Goal: Information Seeking & Learning: Check status

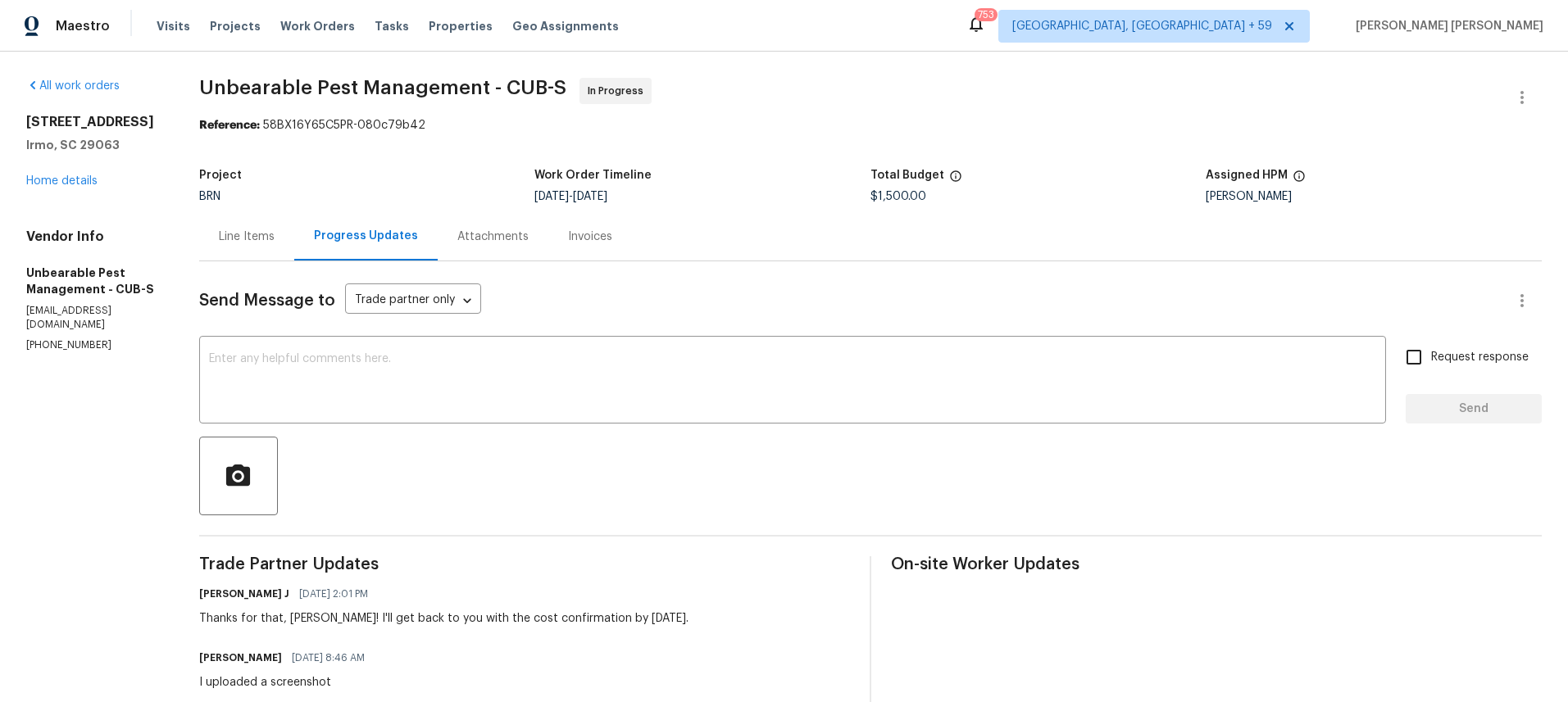
click at [244, 253] on div "Line Items" at bounding box center [247, 236] width 95 height 48
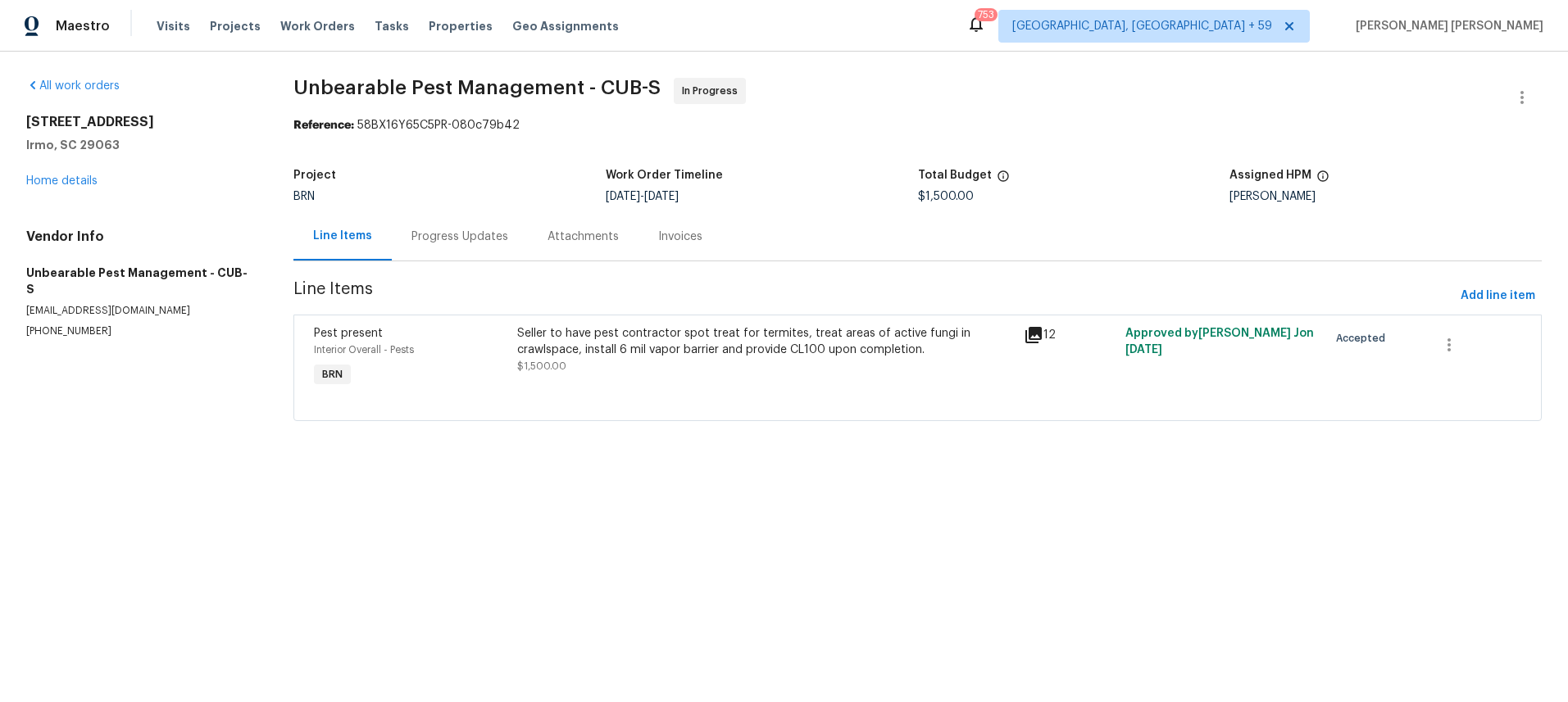
click at [1036, 339] on icon at bounding box center [1034, 335] width 17 height 17
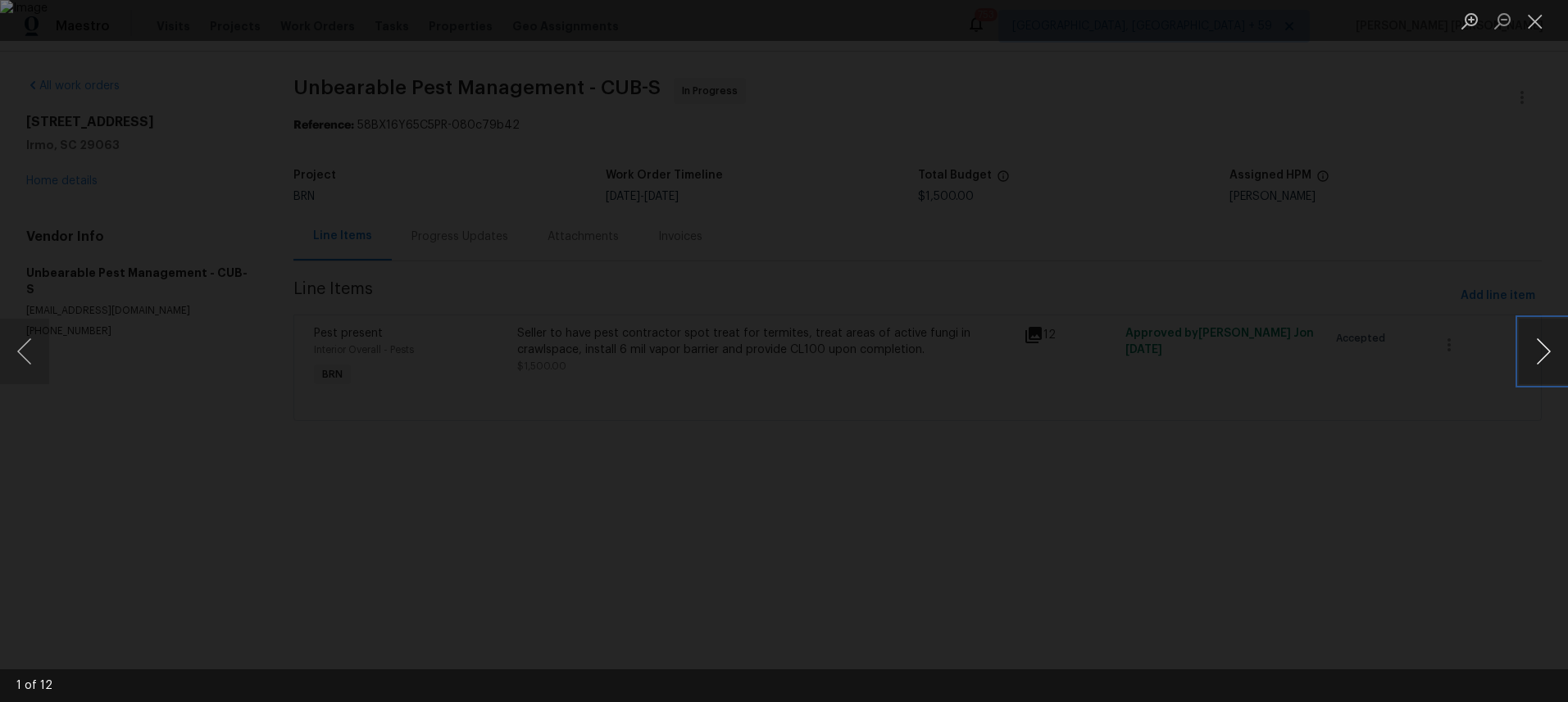
click at [1532, 365] on button "Next image" at bounding box center [1543, 351] width 49 height 65
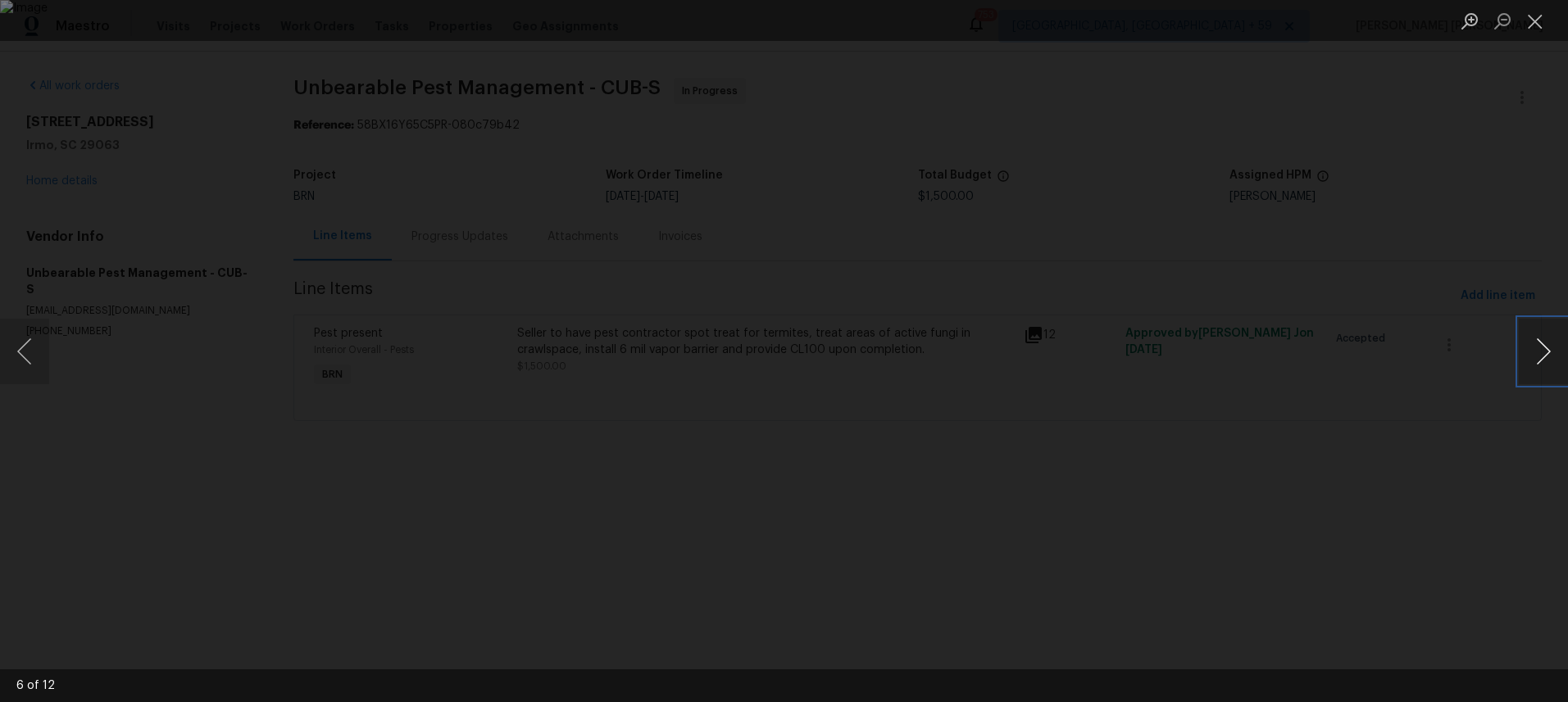
click at [1532, 365] on button "Next image" at bounding box center [1543, 351] width 49 height 65
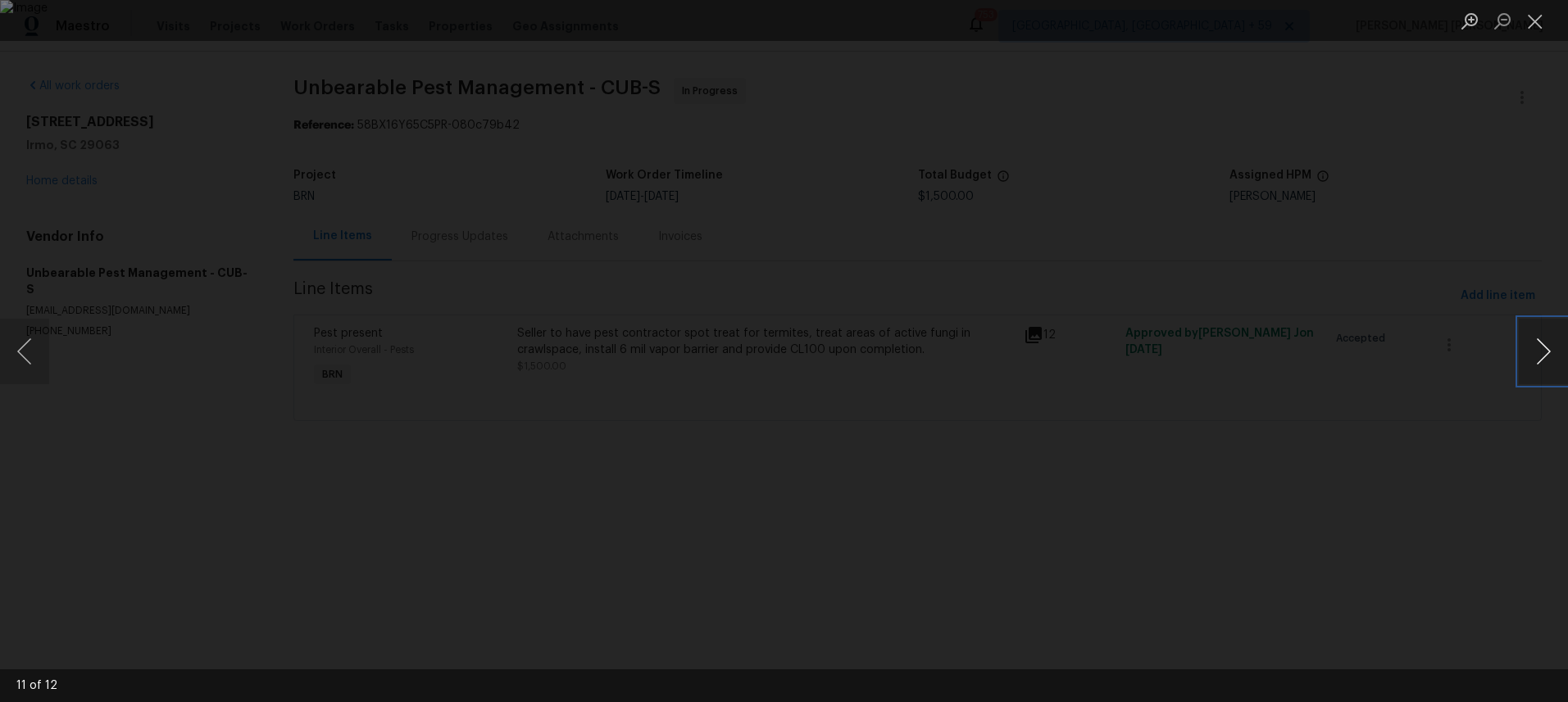
click at [1532, 365] on button "Next image" at bounding box center [1543, 351] width 49 height 65
click at [1473, 520] on div "Lightbox" at bounding box center [784, 351] width 1568 height 702
click at [1449, 518] on div "Lightbox" at bounding box center [784, 351] width 1568 height 702
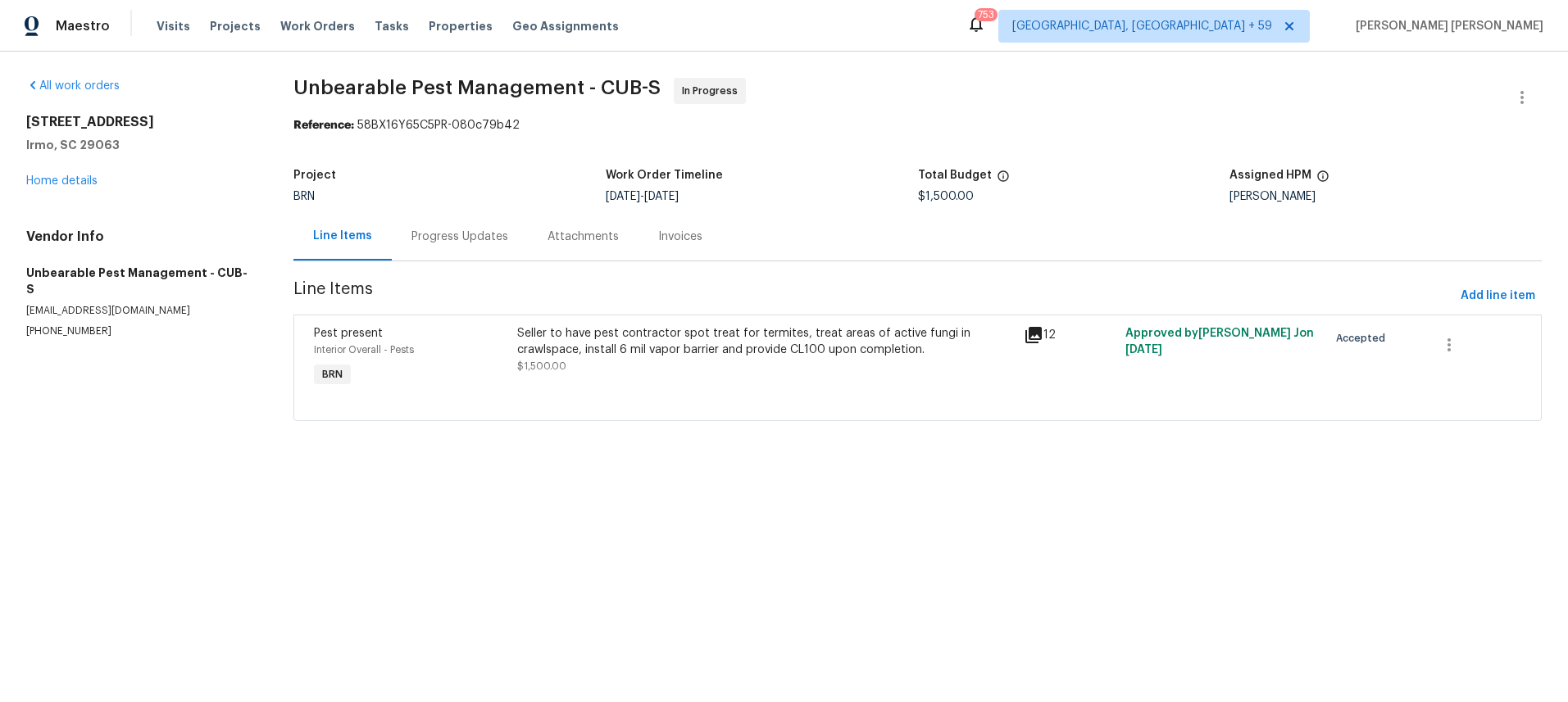
click at [74, 188] on div "109 Hedgefield Rd Irmo, SC 29063 Home details" at bounding box center [140, 151] width 228 height 75
click at [74, 178] on link "Home details" at bounding box center [61, 181] width 72 height 11
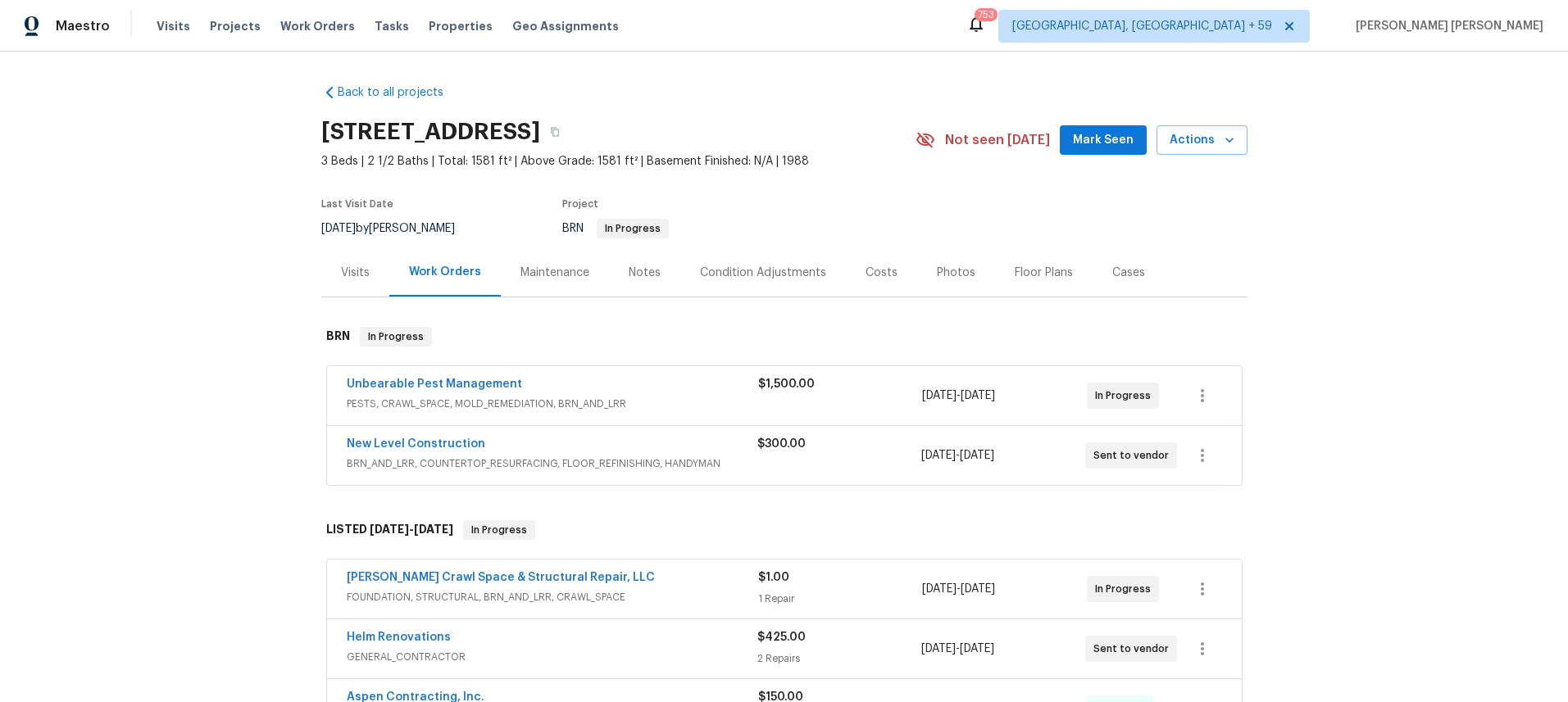
click at [772, 464] on div "$300.00" at bounding box center [839, 455] width 164 height 39
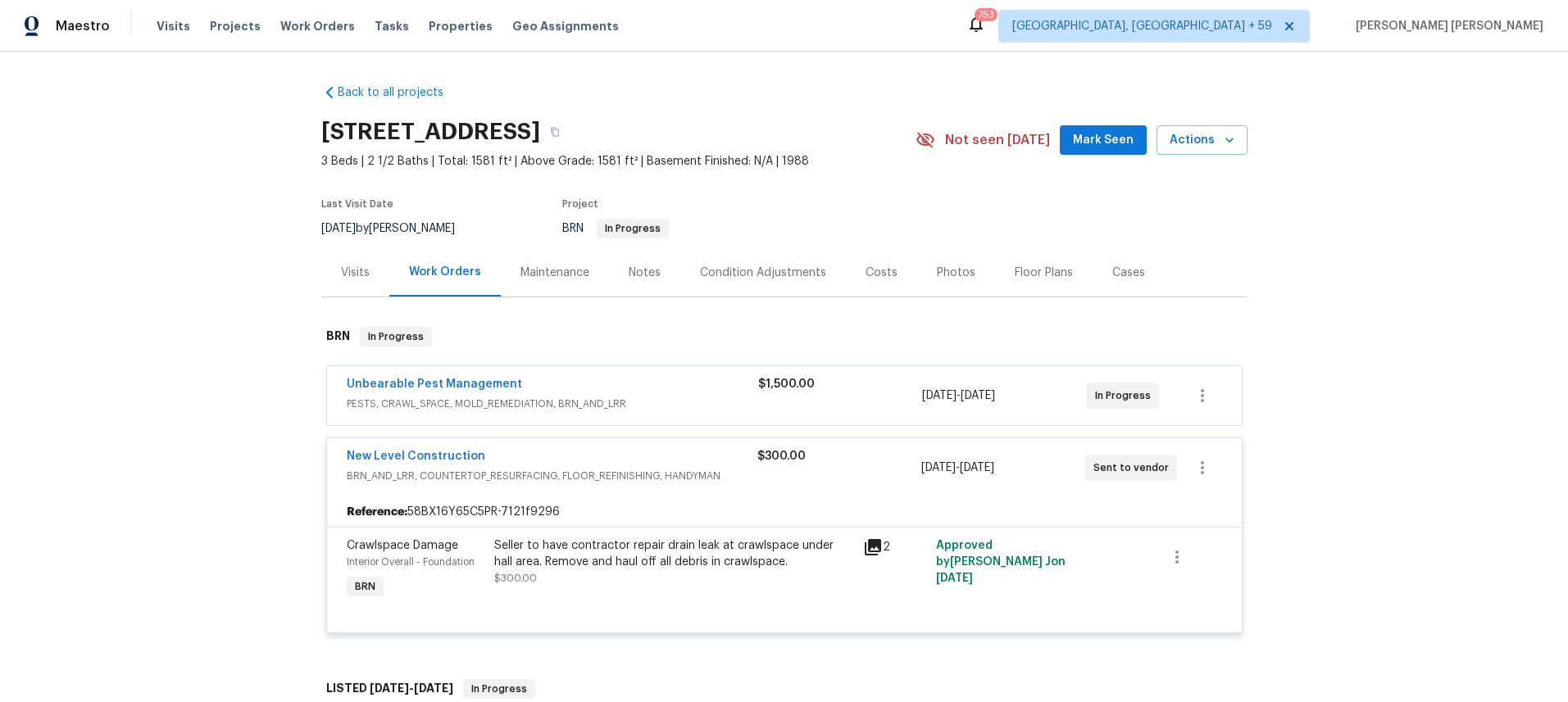
scroll to position [12, 0]
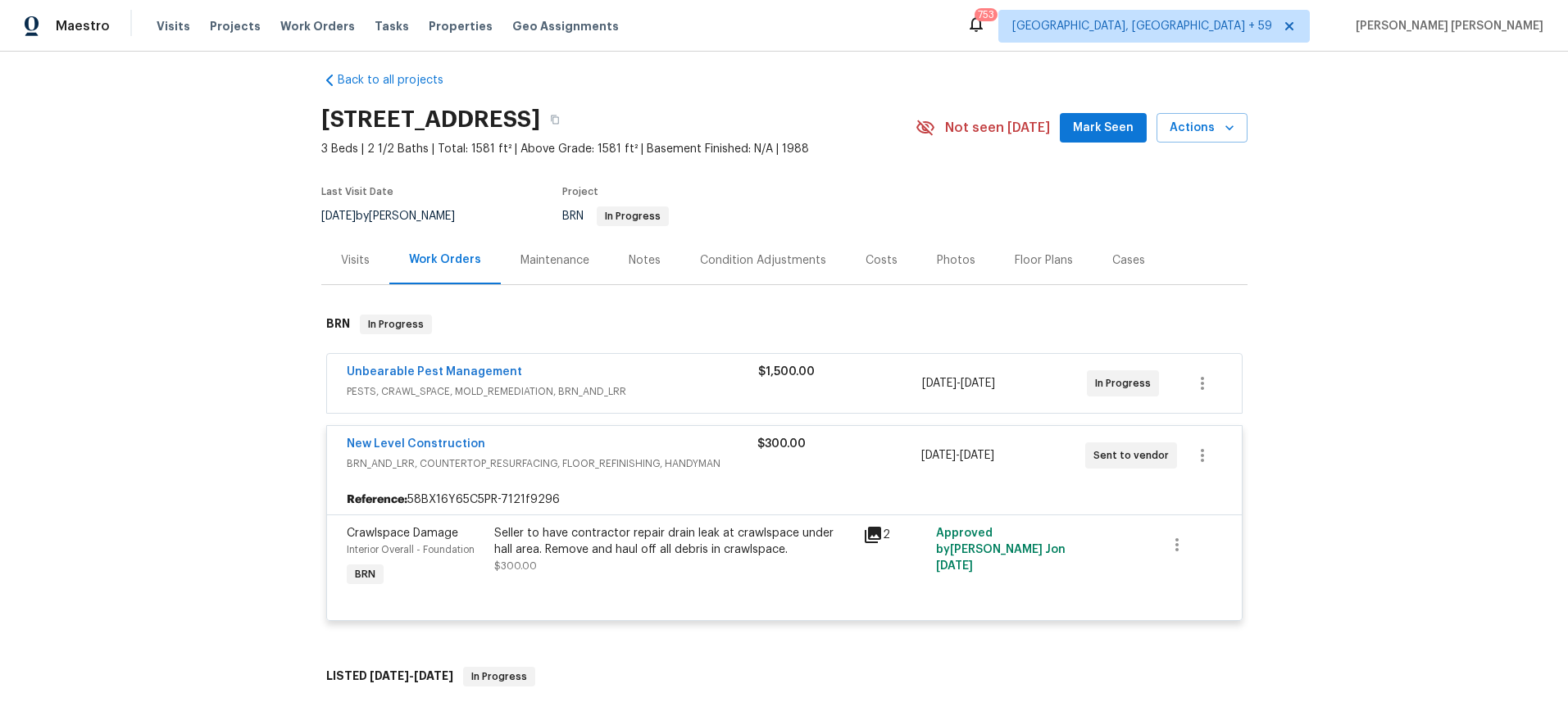
click at [866, 537] on icon at bounding box center [873, 535] width 17 height 17
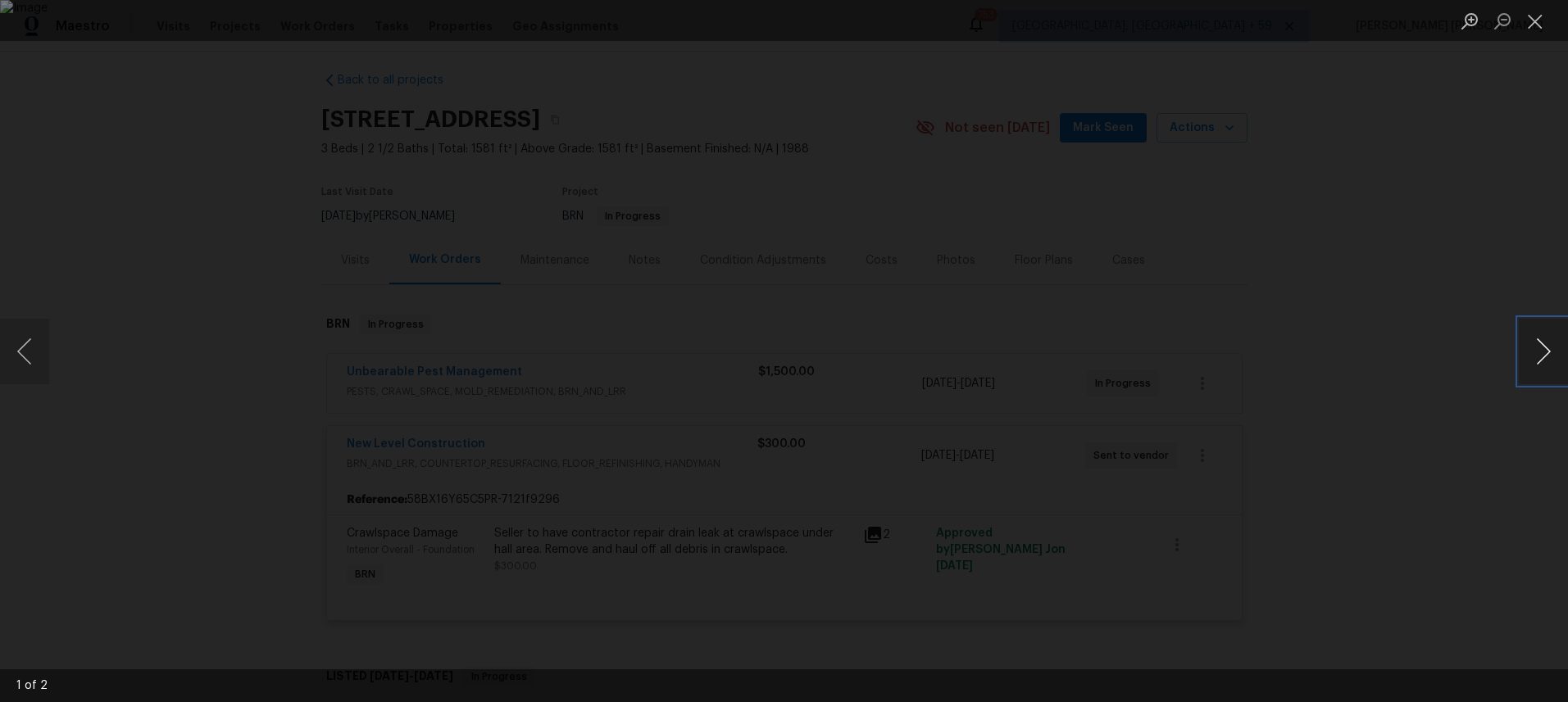
click at [1548, 364] on button "Next image" at bounding box center [1543, 351] width 49 height 65
click at [1444, 380] on div "Lightbox" at bounding box center [784, 351] width 1568 height 702
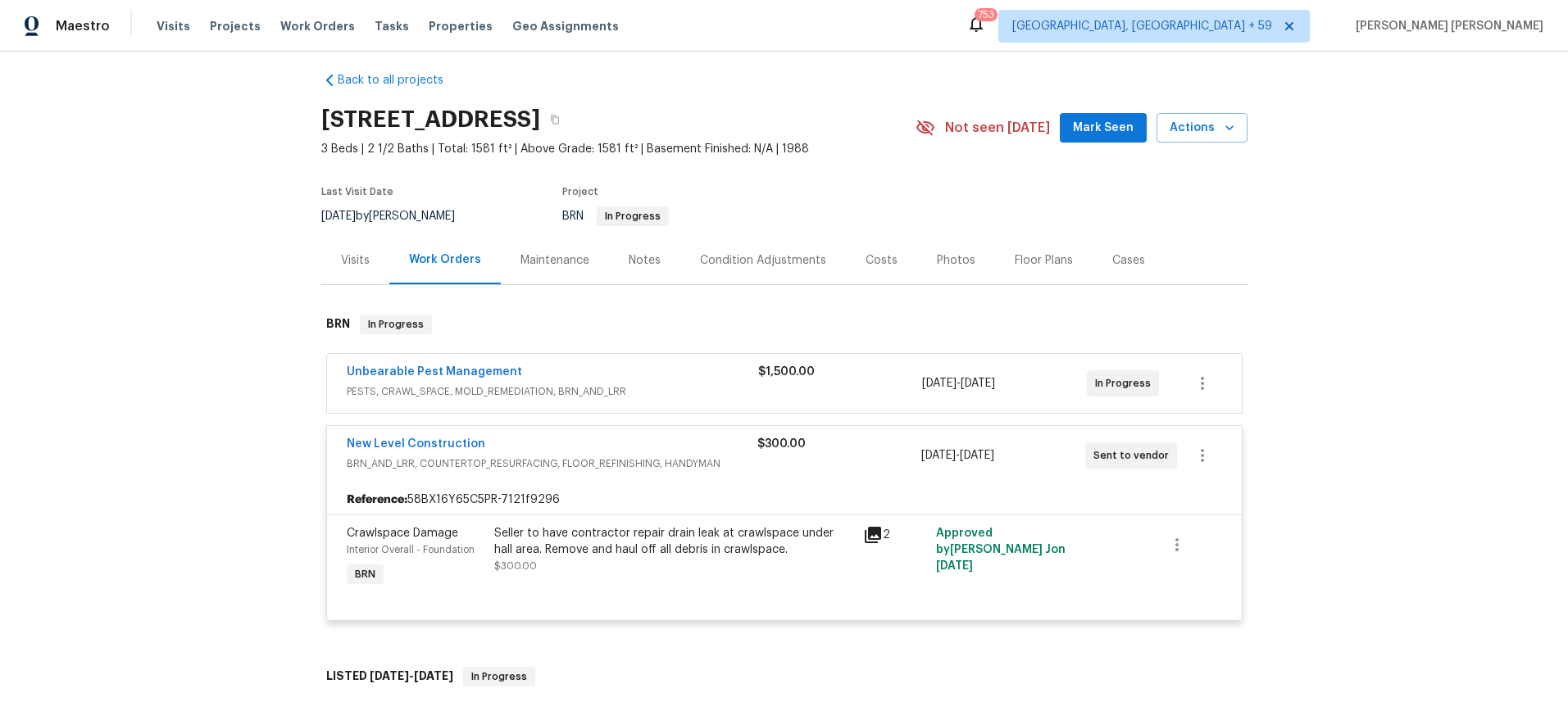
click at [1444, 380] on div "Lightbox" at bounding box center [784, 351] width 1568 height 702
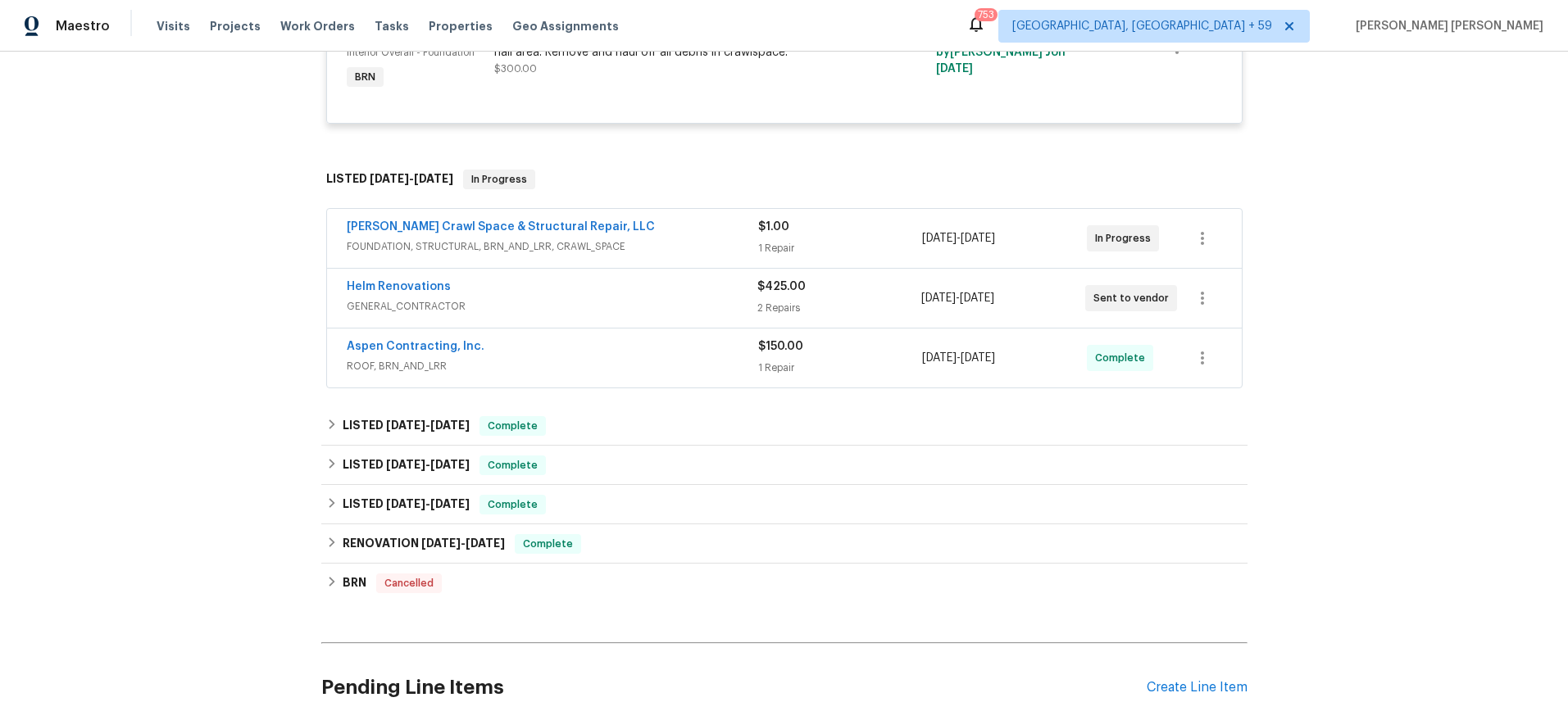
scroll to position [516, 0]
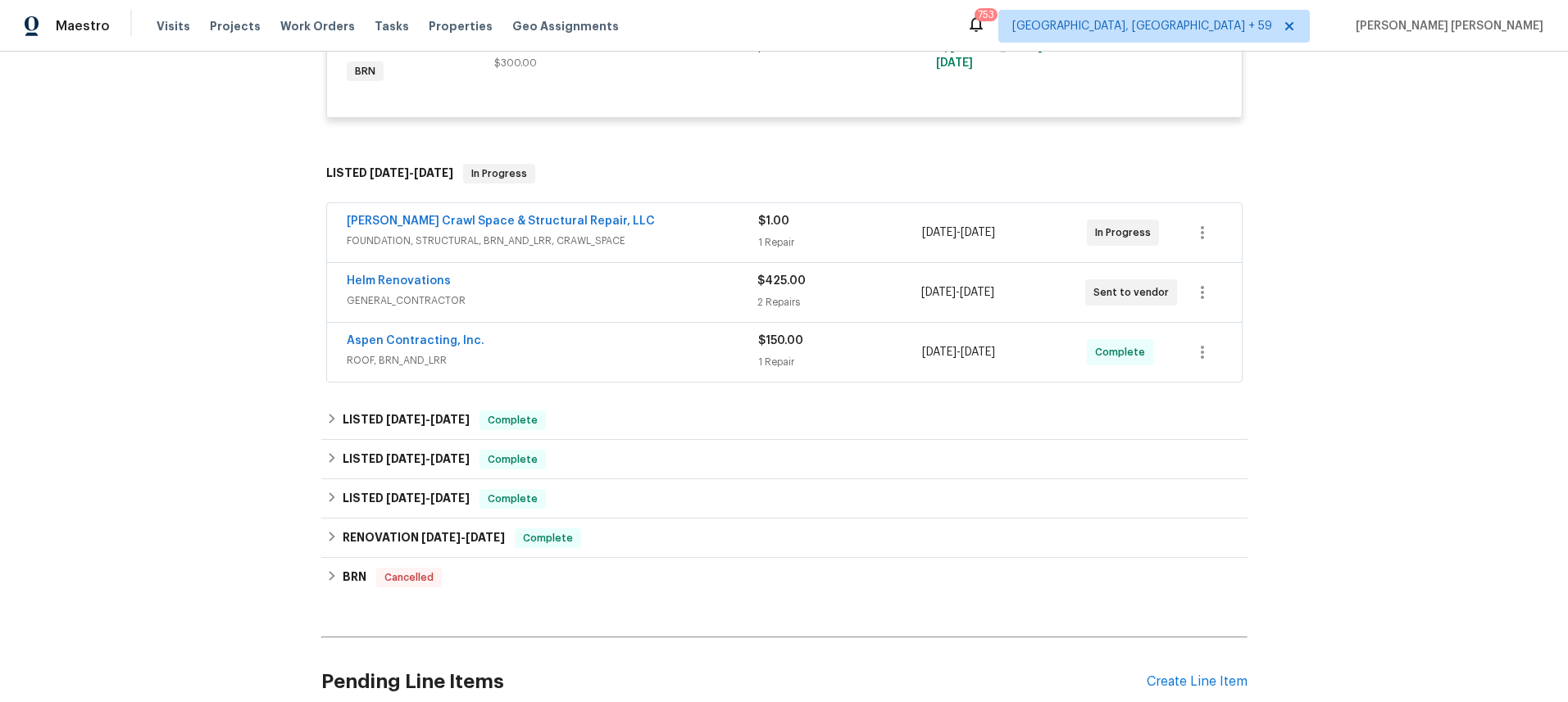
click at [646, 301] on span "GENERAL_CONTRACTOR" at bounding box center [551, 301] width 411 height 17
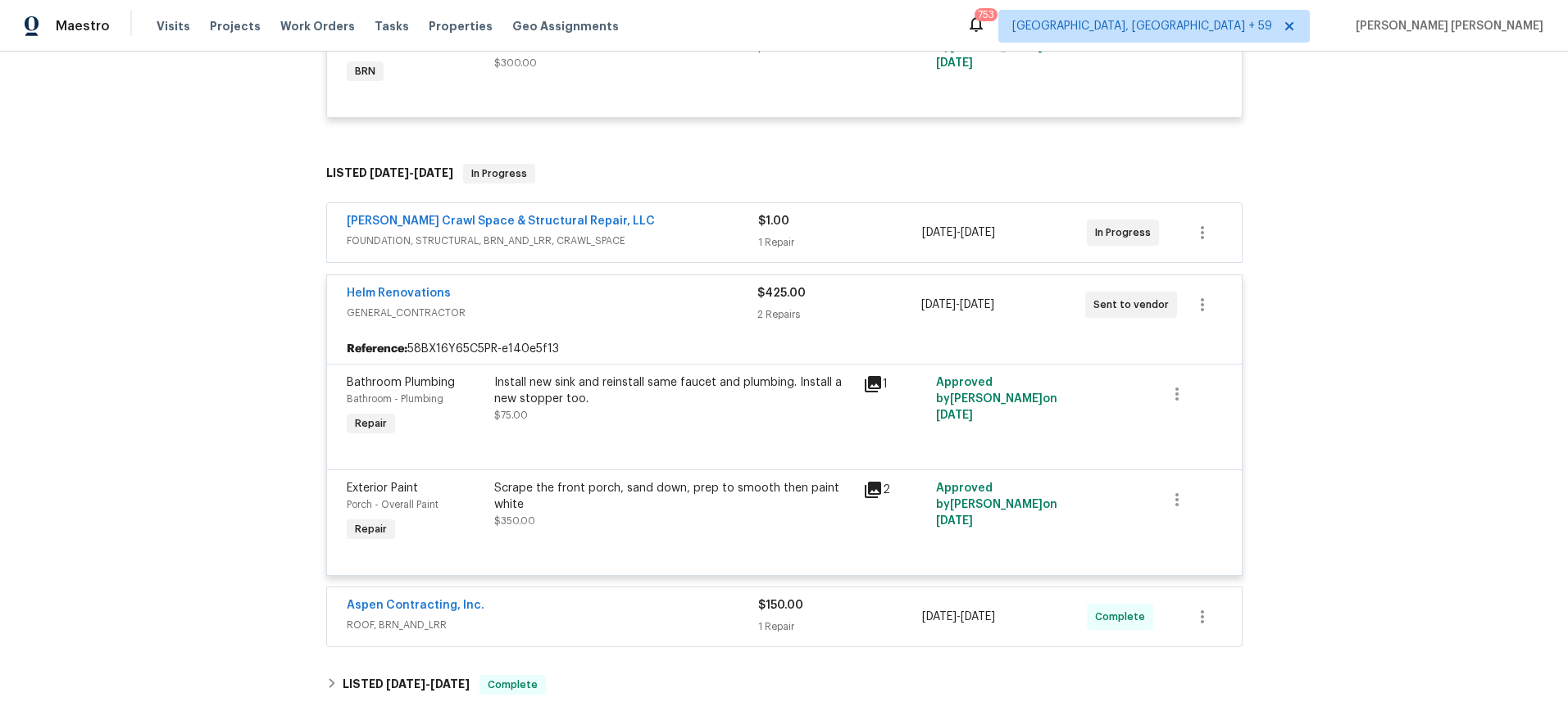
click at [646, 301] on div "Helm Renovations" at bounding box center [551, 294] width 411 height 20
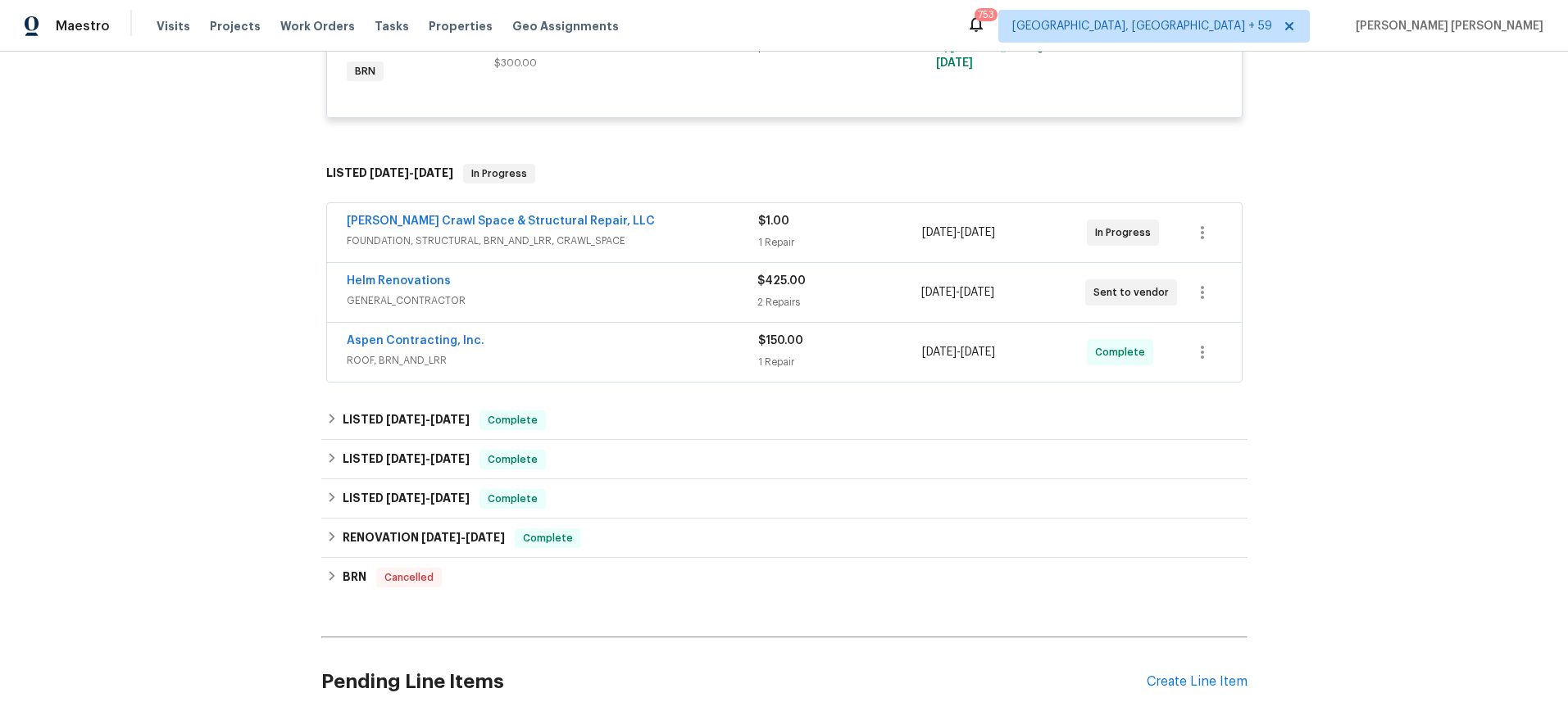
click at [696, 233] on span "FOUNDATION, STRUCTURAL, BRN_AND_LRR, CRAWL_SPACE" at bounding box center [552, 241] width 412 height 17
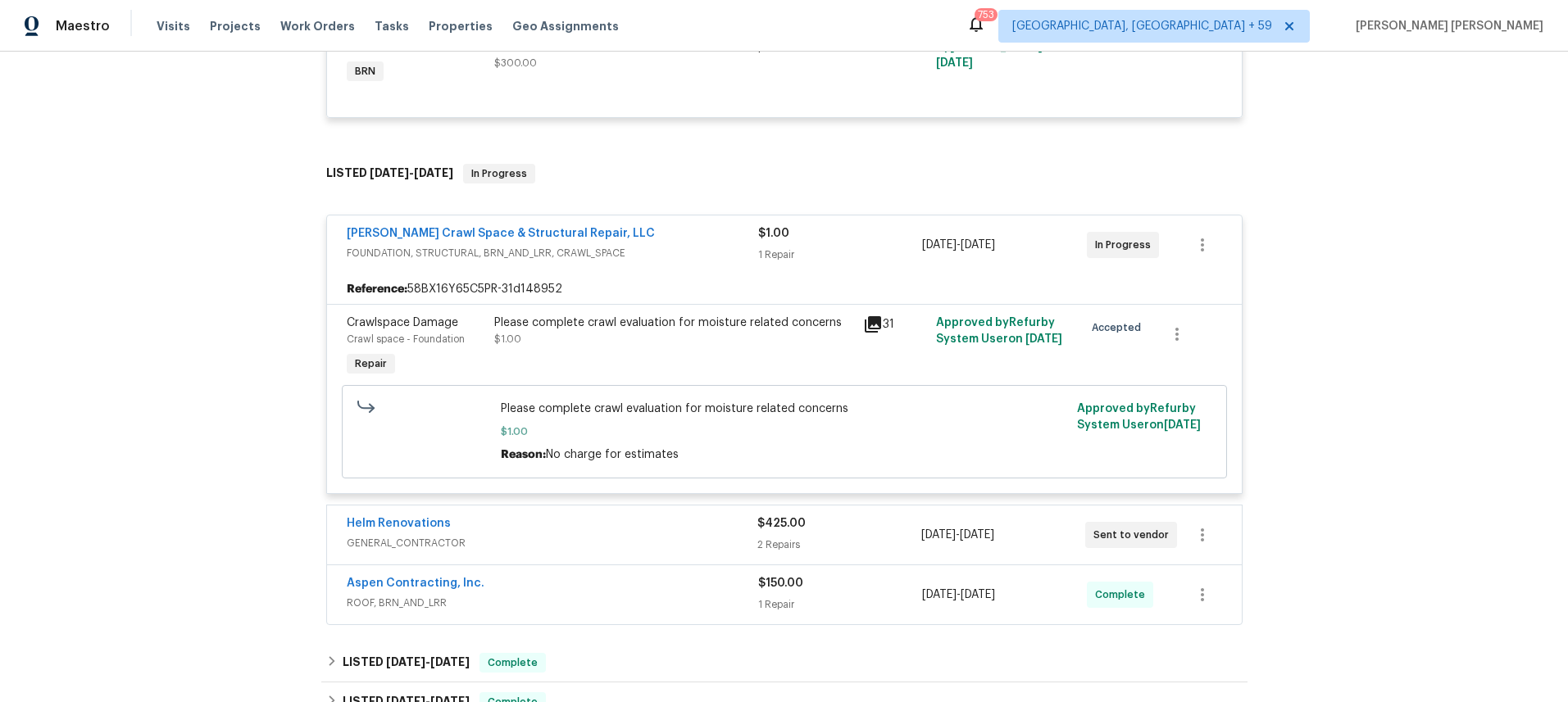
click at [870, 329] on icon at bounding box center [873, 325] width 17 height 17
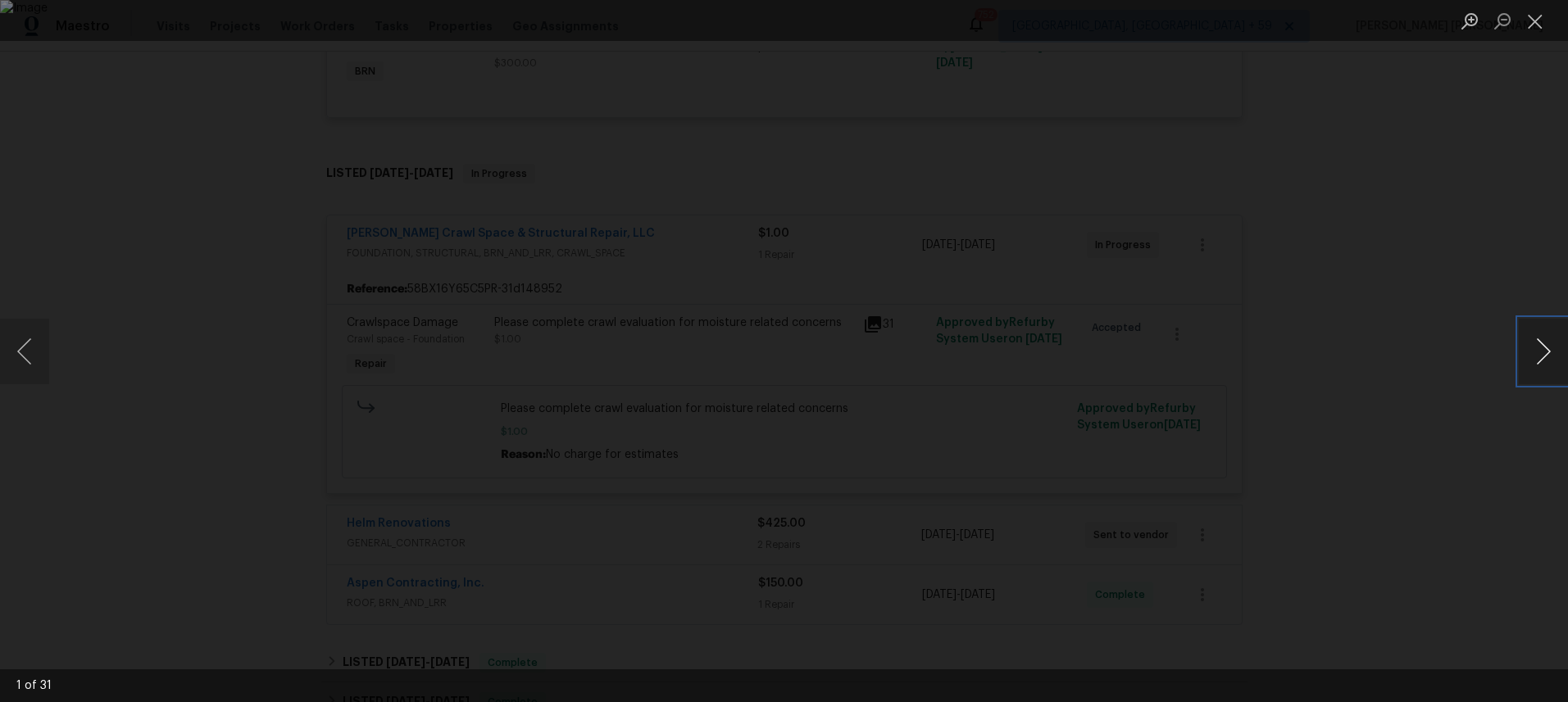
click at [1538, 368] on button "Next image" at bounding box center [1543, 351] width 49 height 65
click at [23, 371] on button "Previous image" at bounding box center [24, 351] width 49 height 65
click at [1534, 355] on button "Next image" at bounding box center [1543, 351] width 49 height 65
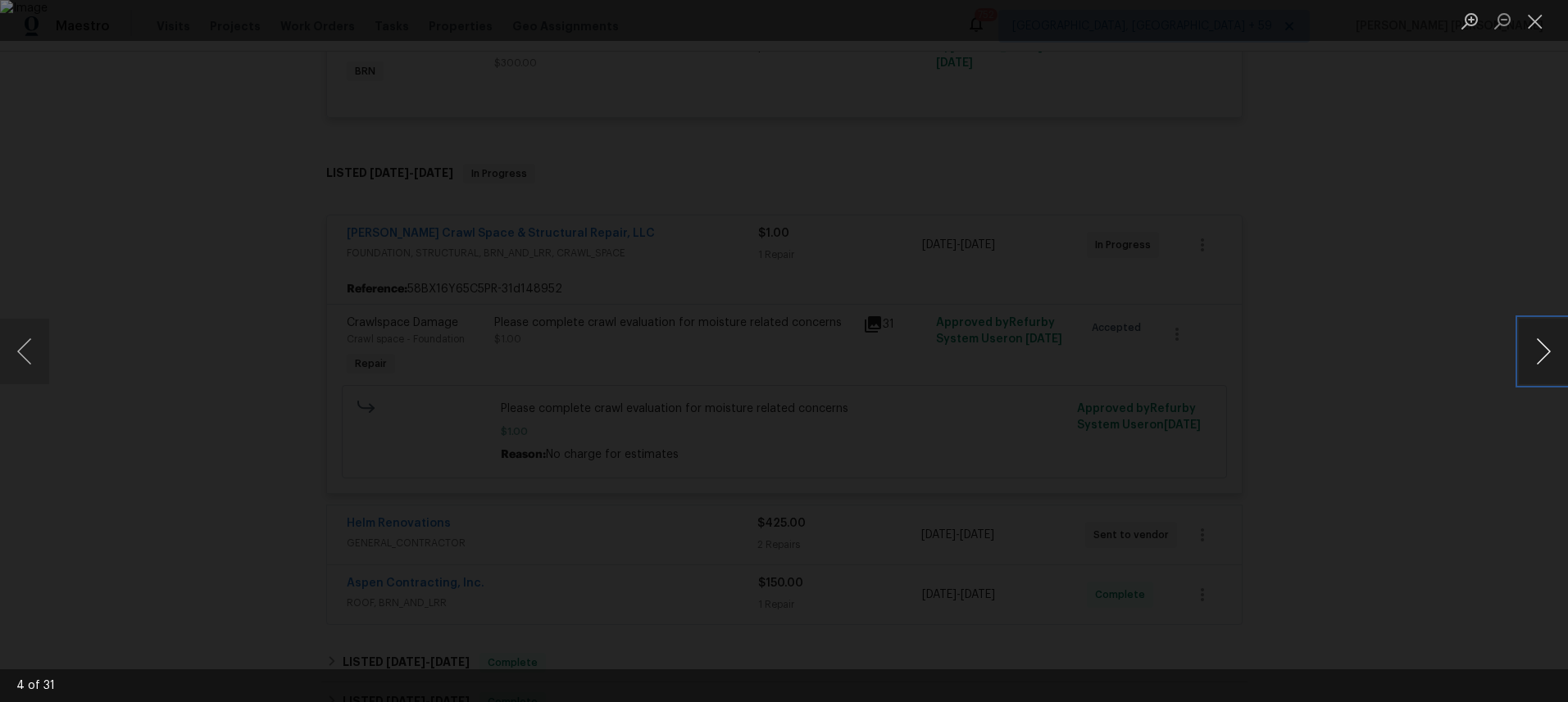
click at [1534, 355] on button "Next image" at bounding box center [1543, 351] width 49 height 65
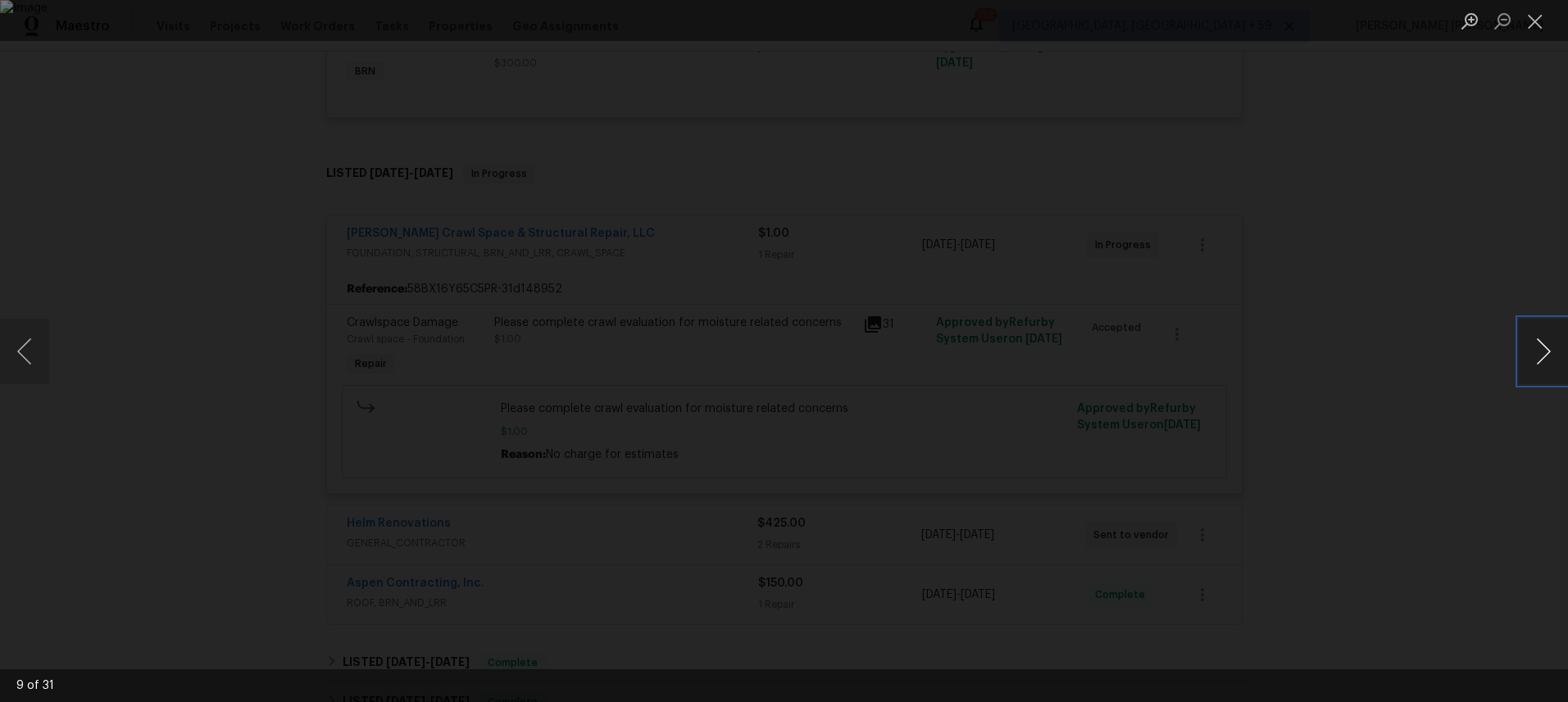
click at [1534, 355] on button "Next image" at bounding box center [1543, 351] width 49 height 65
click at [1467, 403] on div "Lightbox" at bounding box center [784, 351] width 1568 height 702
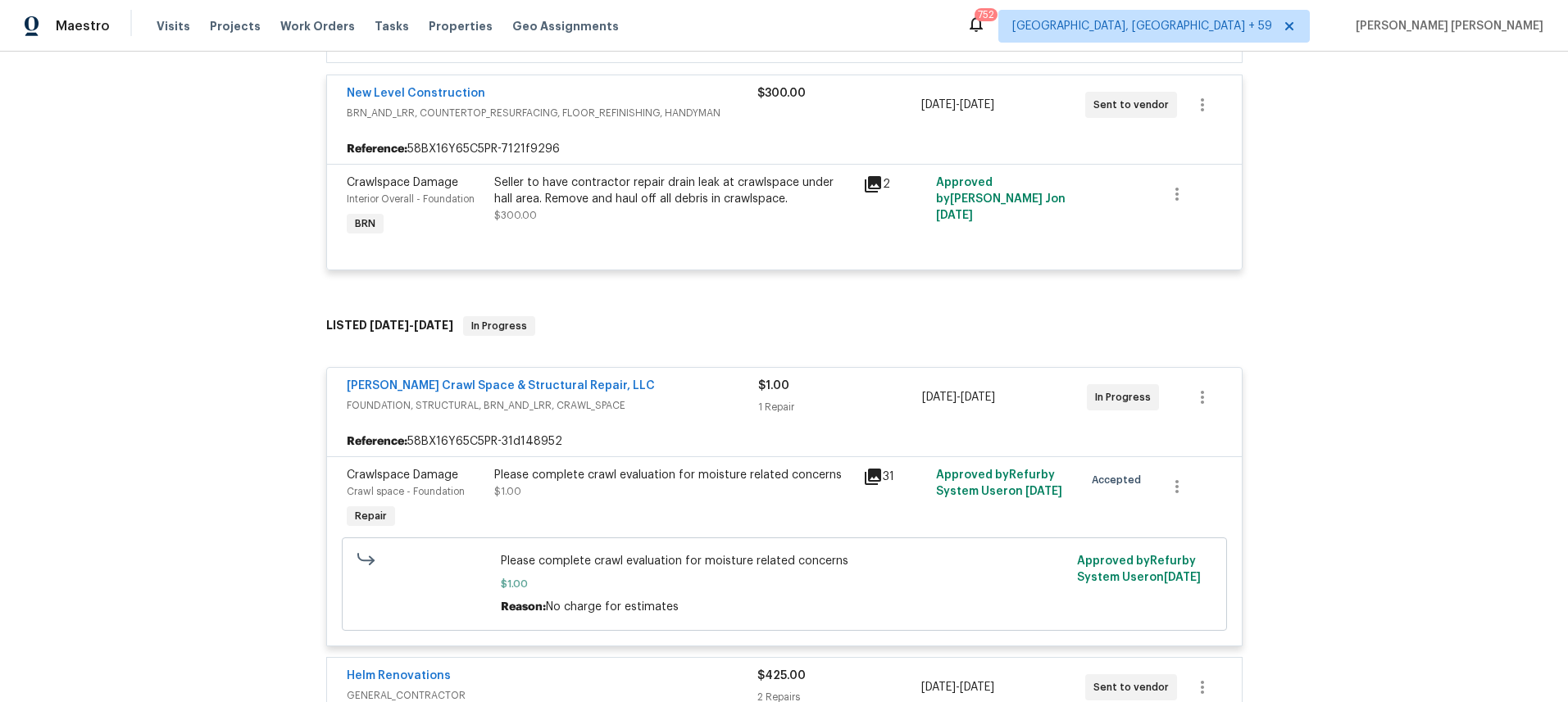
scroll to position [321, 0]
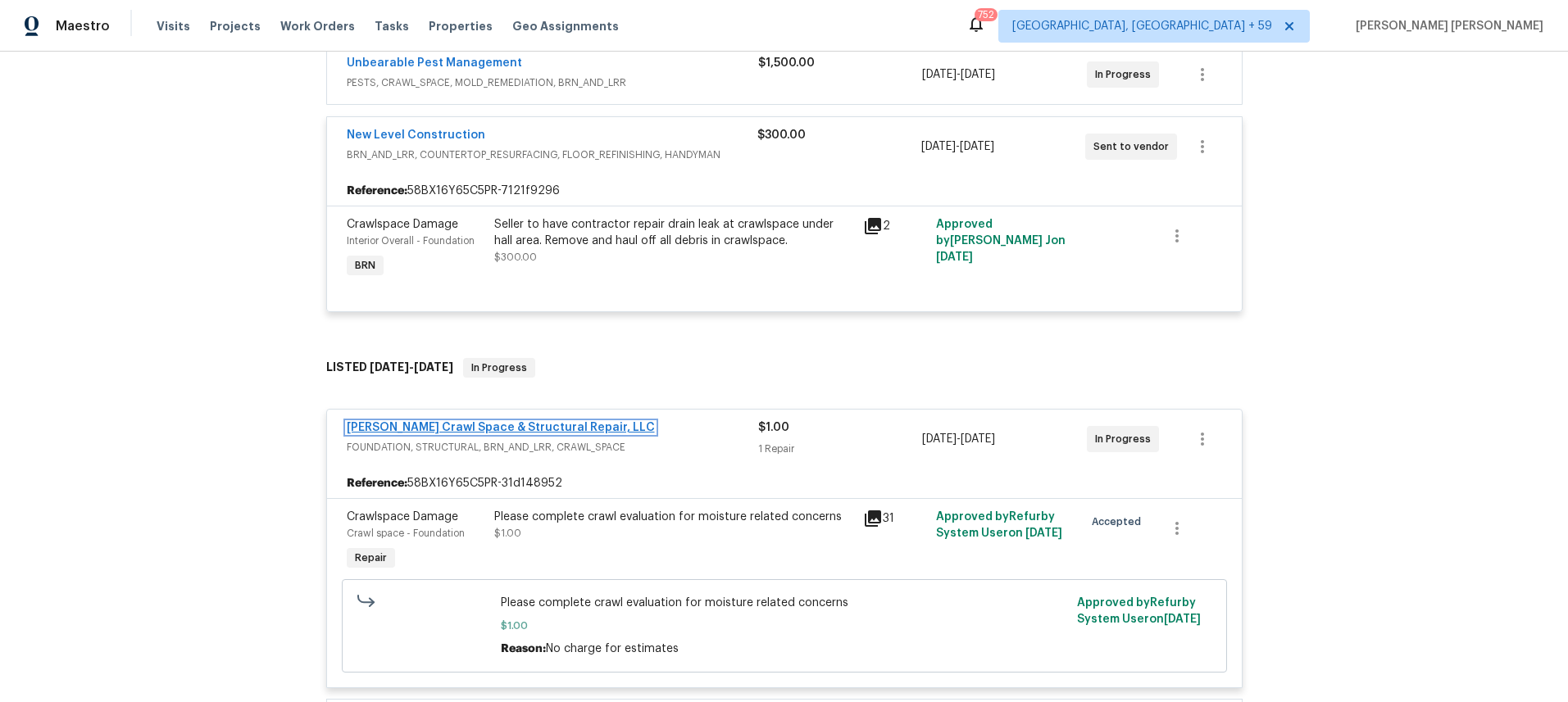
click at [489, 432] on link "Falcone Crawl Space & Structural Repair, LLC" at bounding box center [500, 427] width 308 height 11
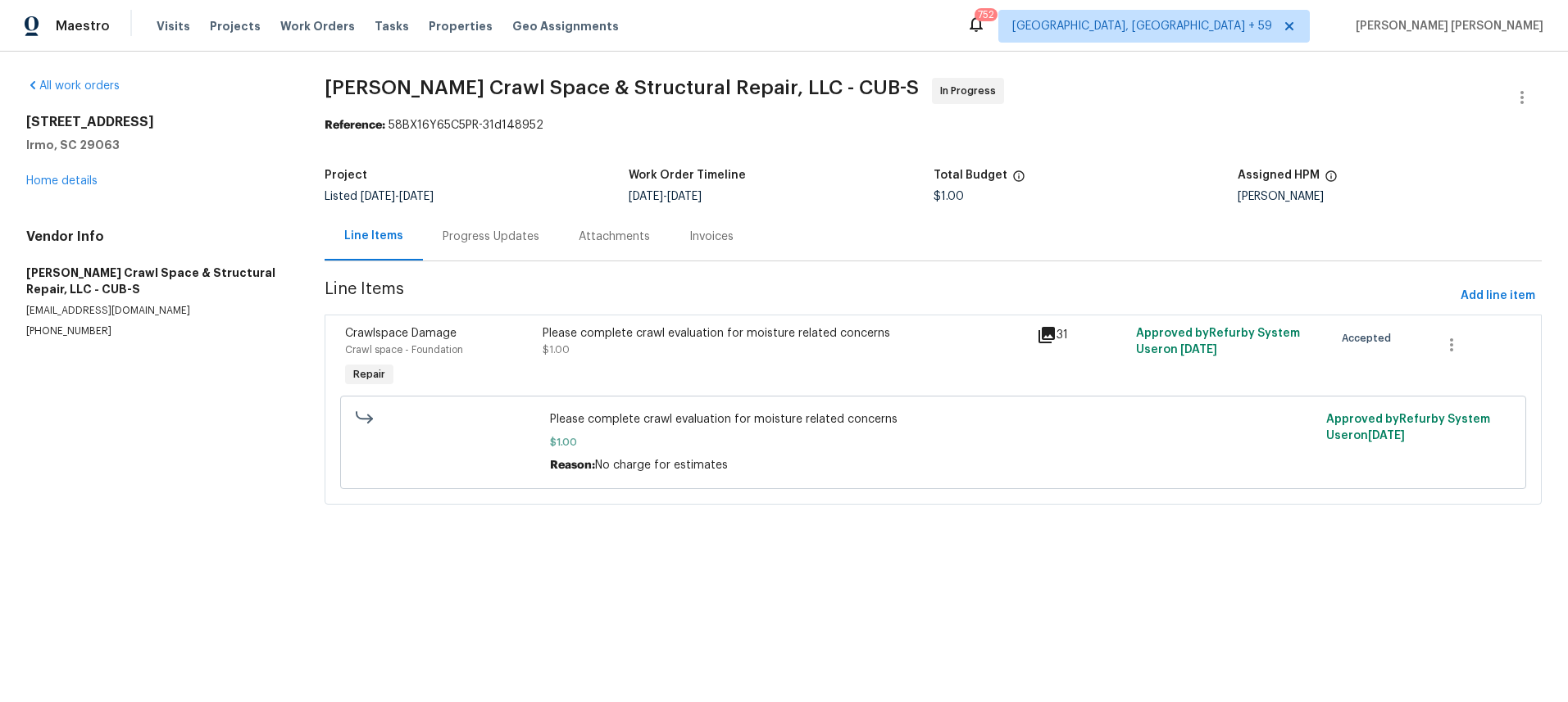
click at [482, 237] on div "Progress Updates" at bounding box center [491, 237] width 97 height 17
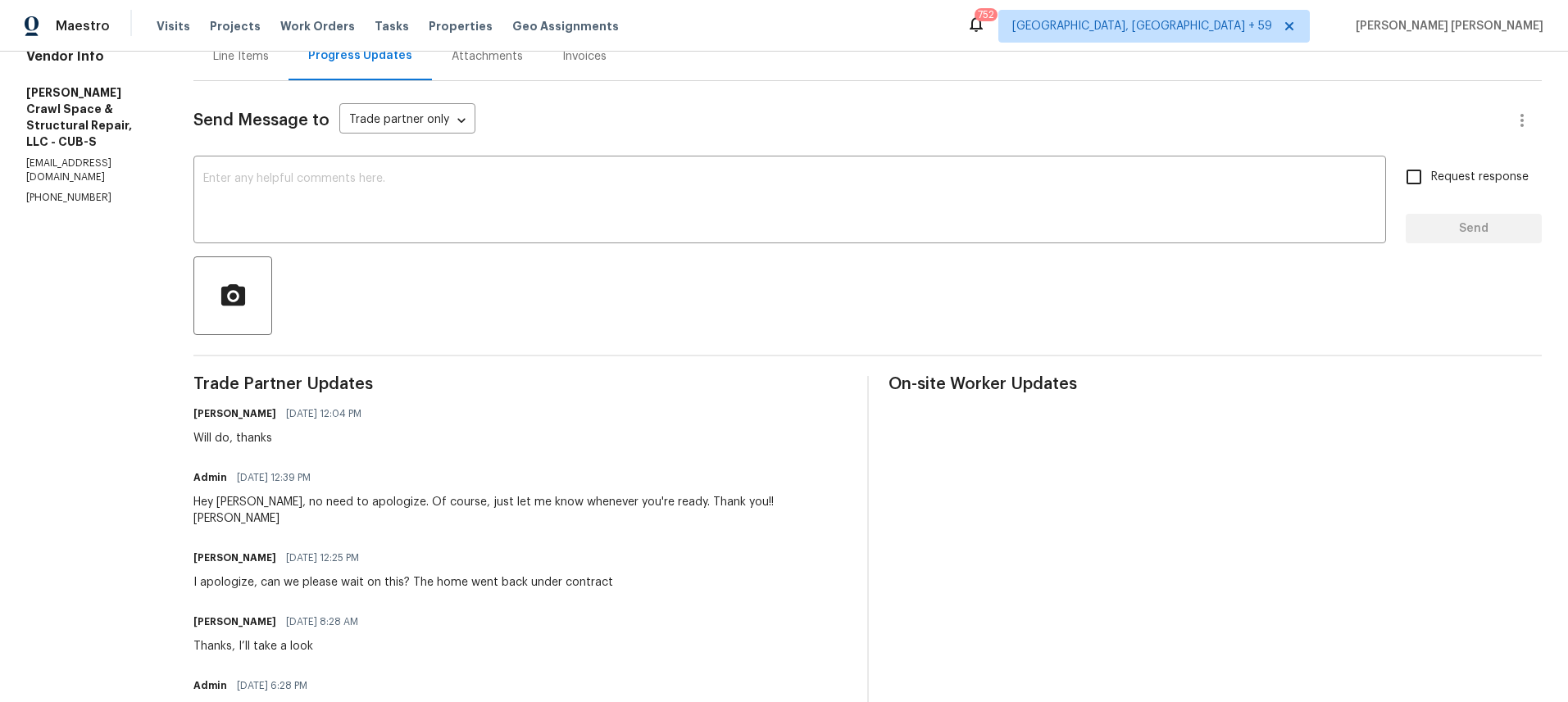
scroll to position [166, 0]
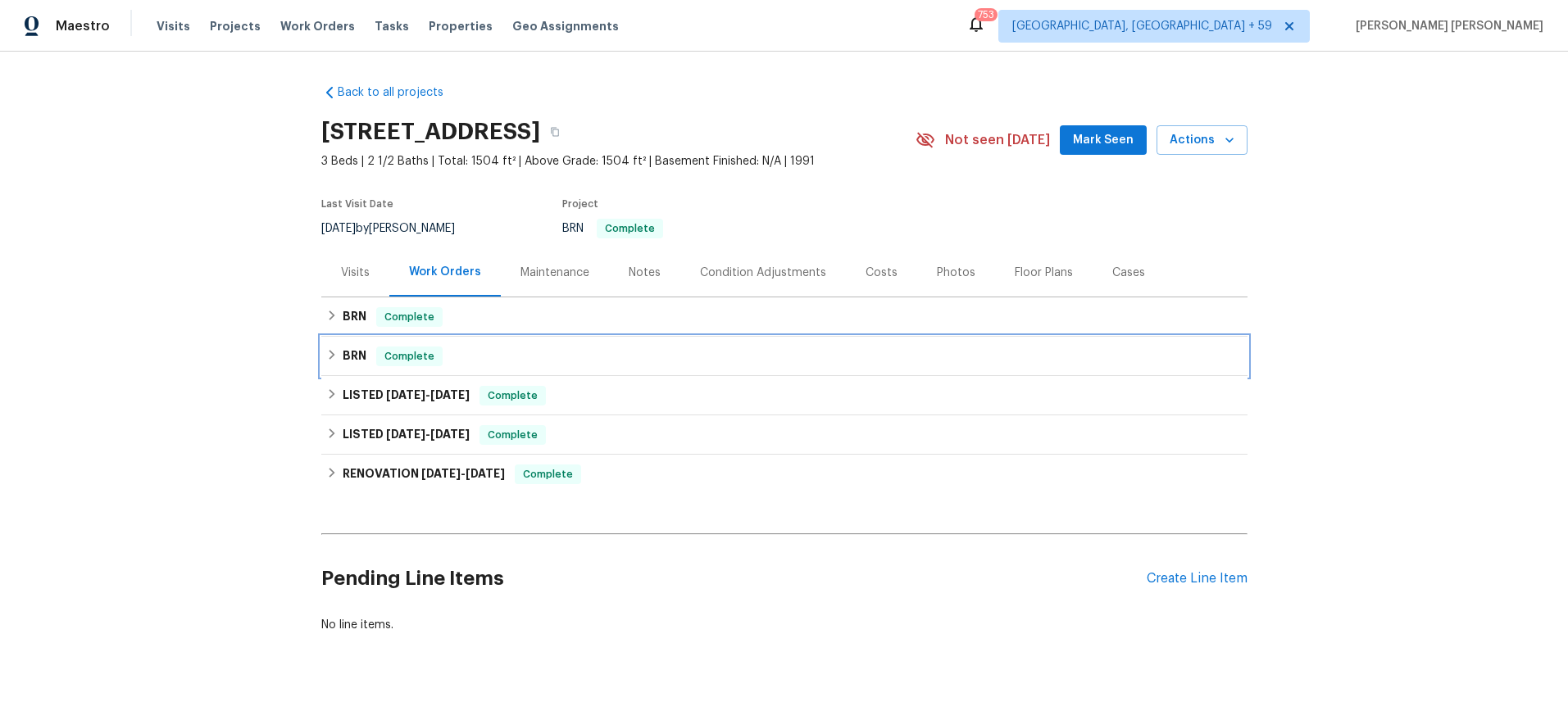
click at [321, 359] on div "BRN Complete" at bounding box center [784, 357] width 926 height 39
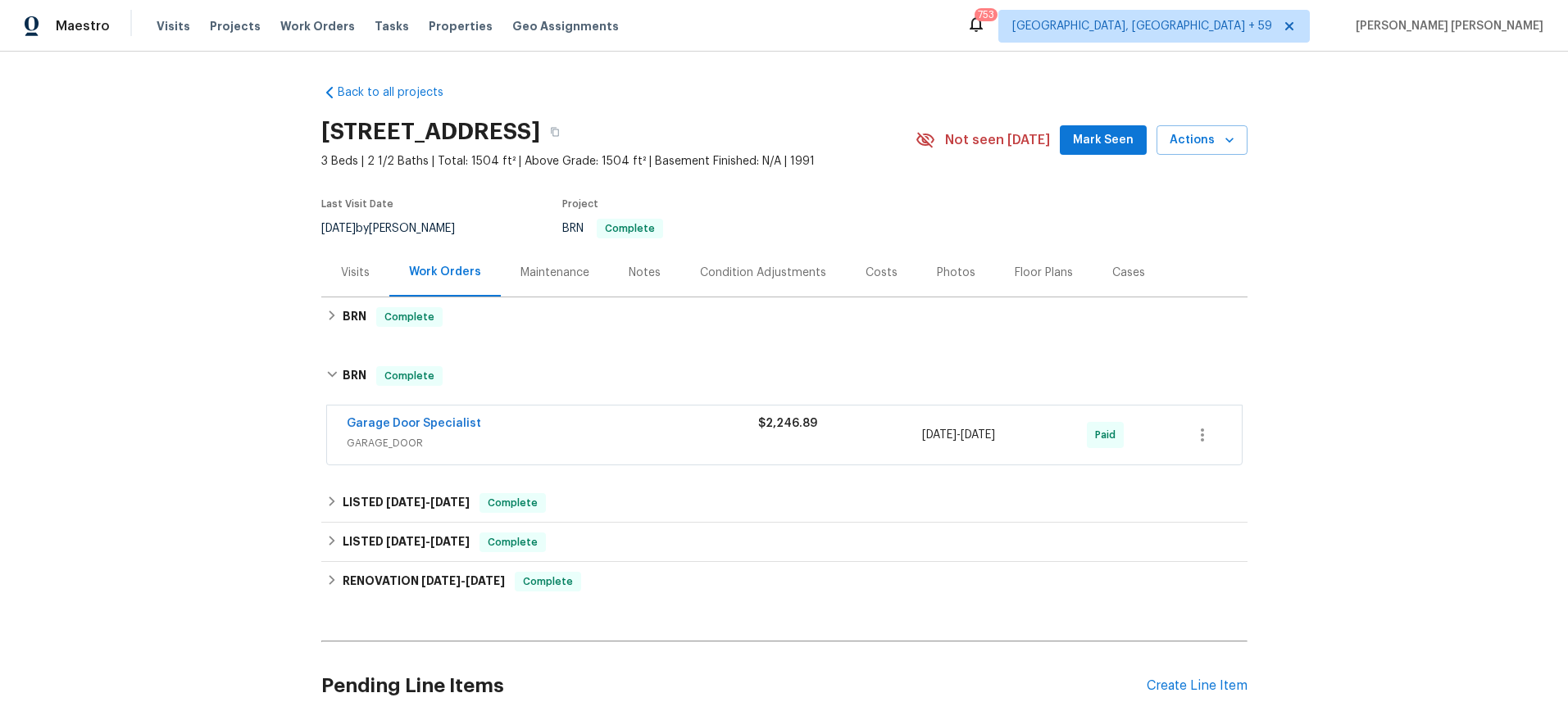
click at [532, 426] on div "Garage Door Specialist" at bounding box center [552, 425] width 412 height 20
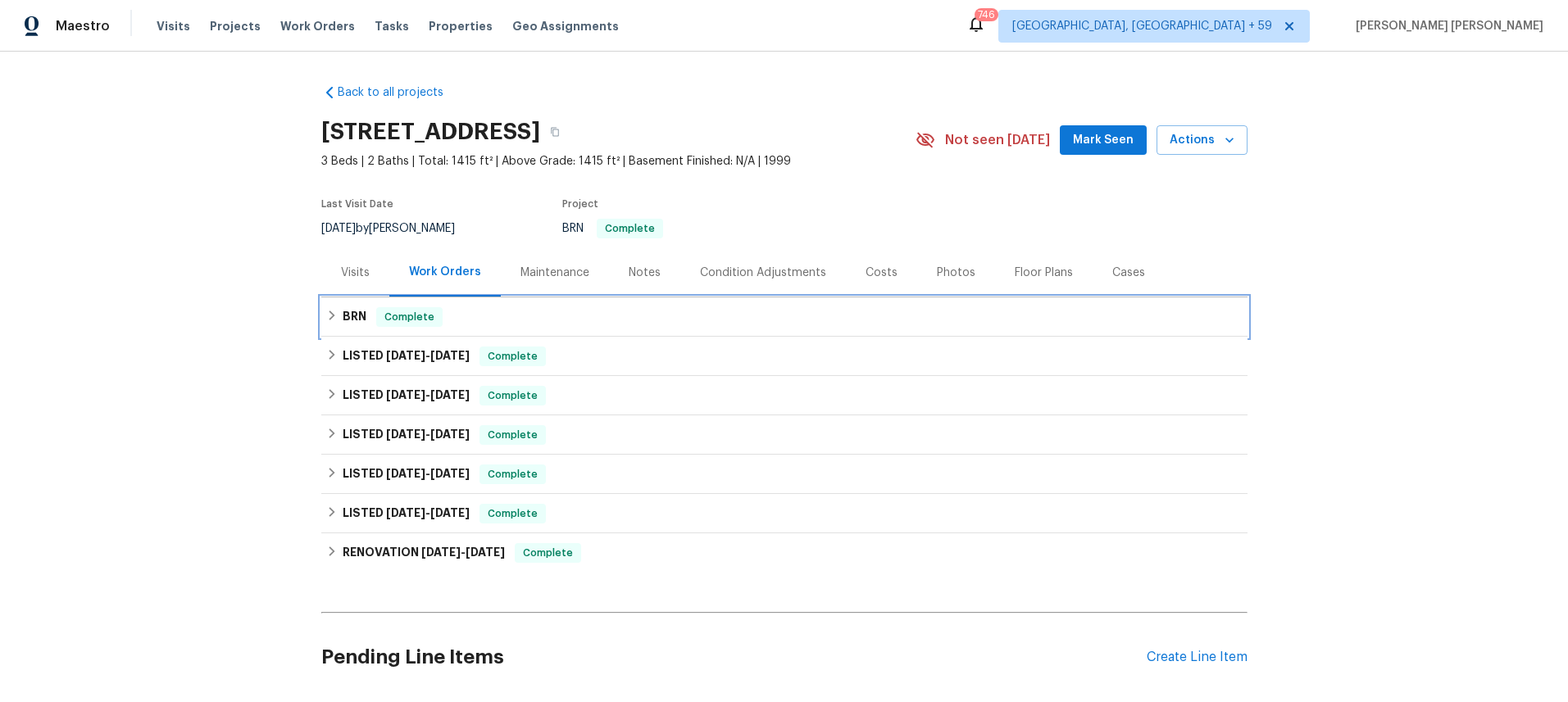
drag, startPoint x: 334, startPoint y: 320, endPoint x: 407, endPoint y: 320, distance: 73.0
click at [334, 320] on icon at bounding box center [331, 316] width 11 height 11
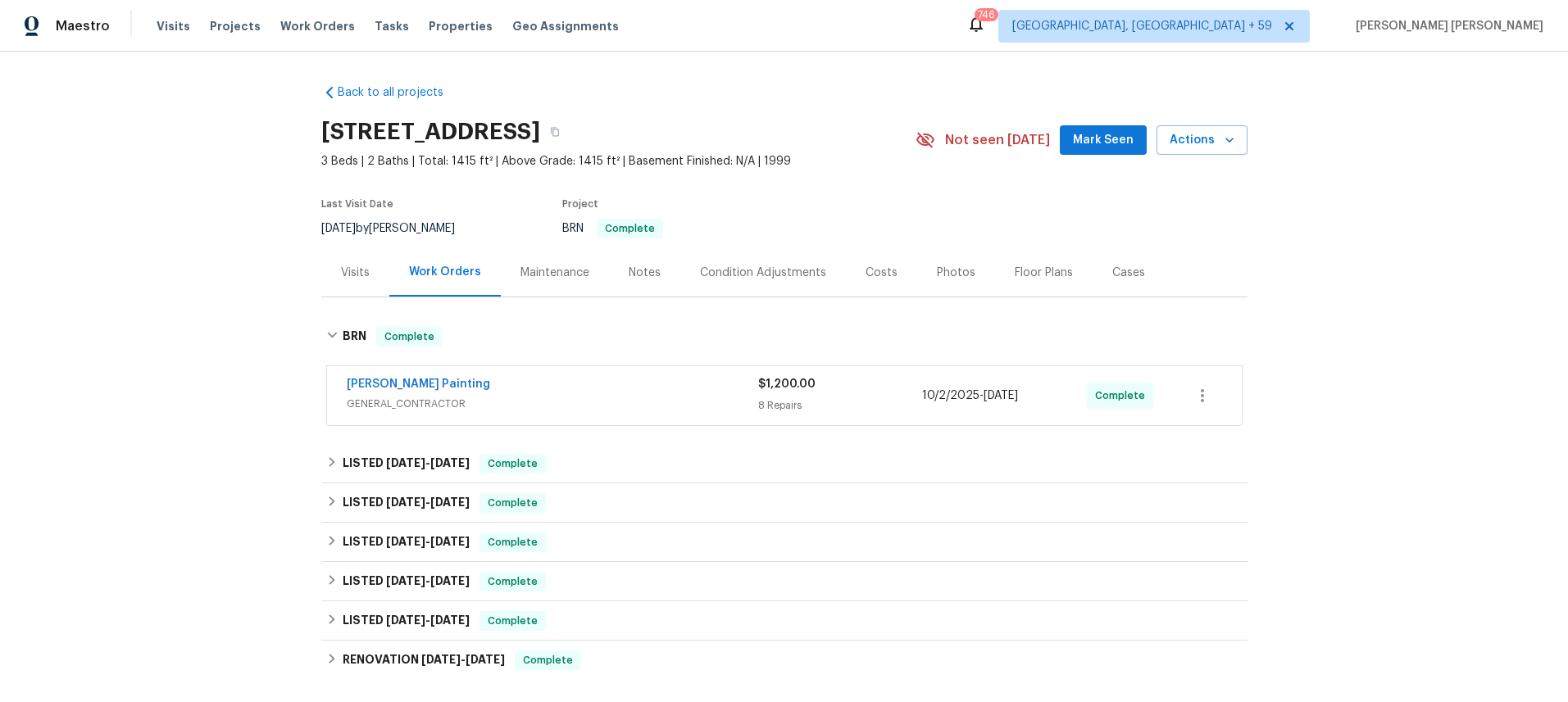
click at [624, 386] on div "Perez Painting" at bounding box center [552, 385] width 412 height 20
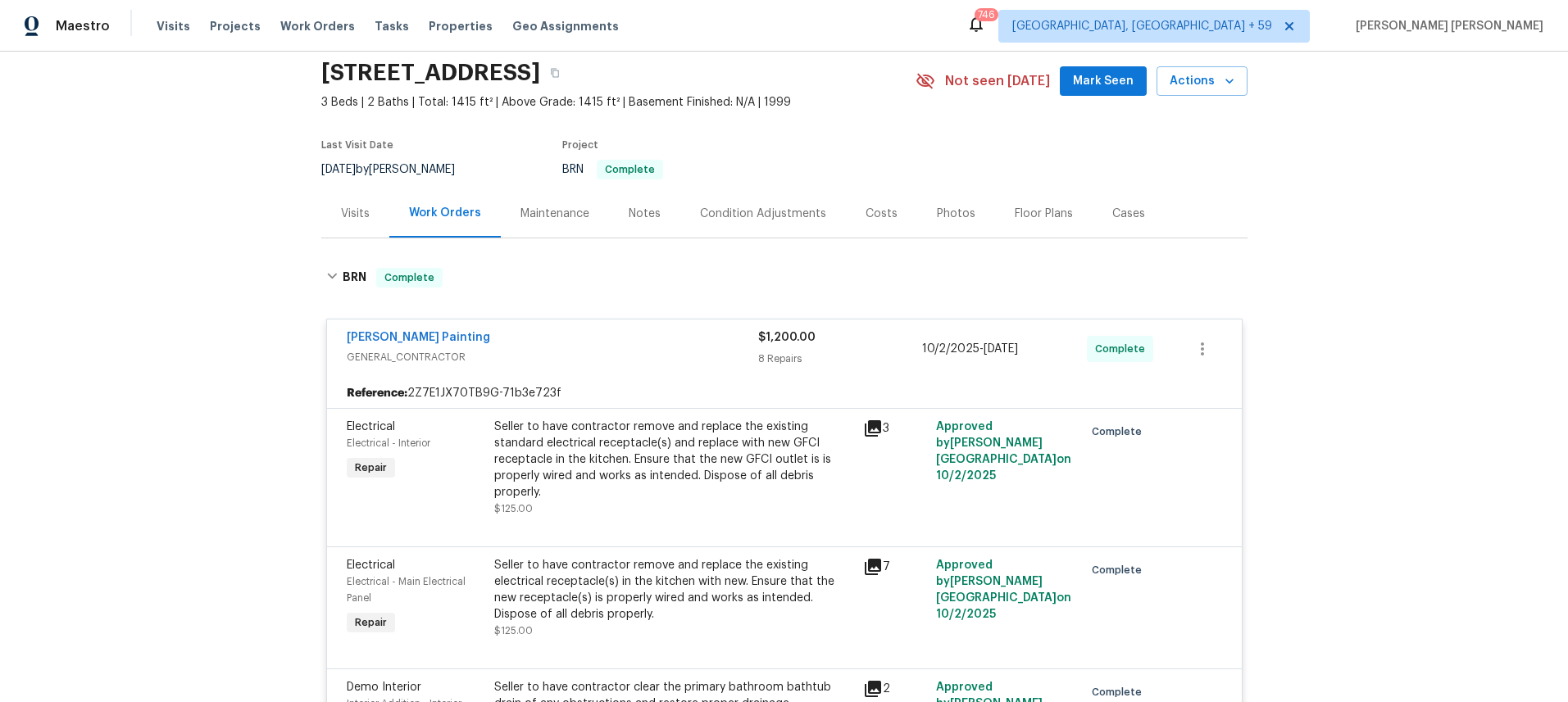
scroll to position [140, 0]
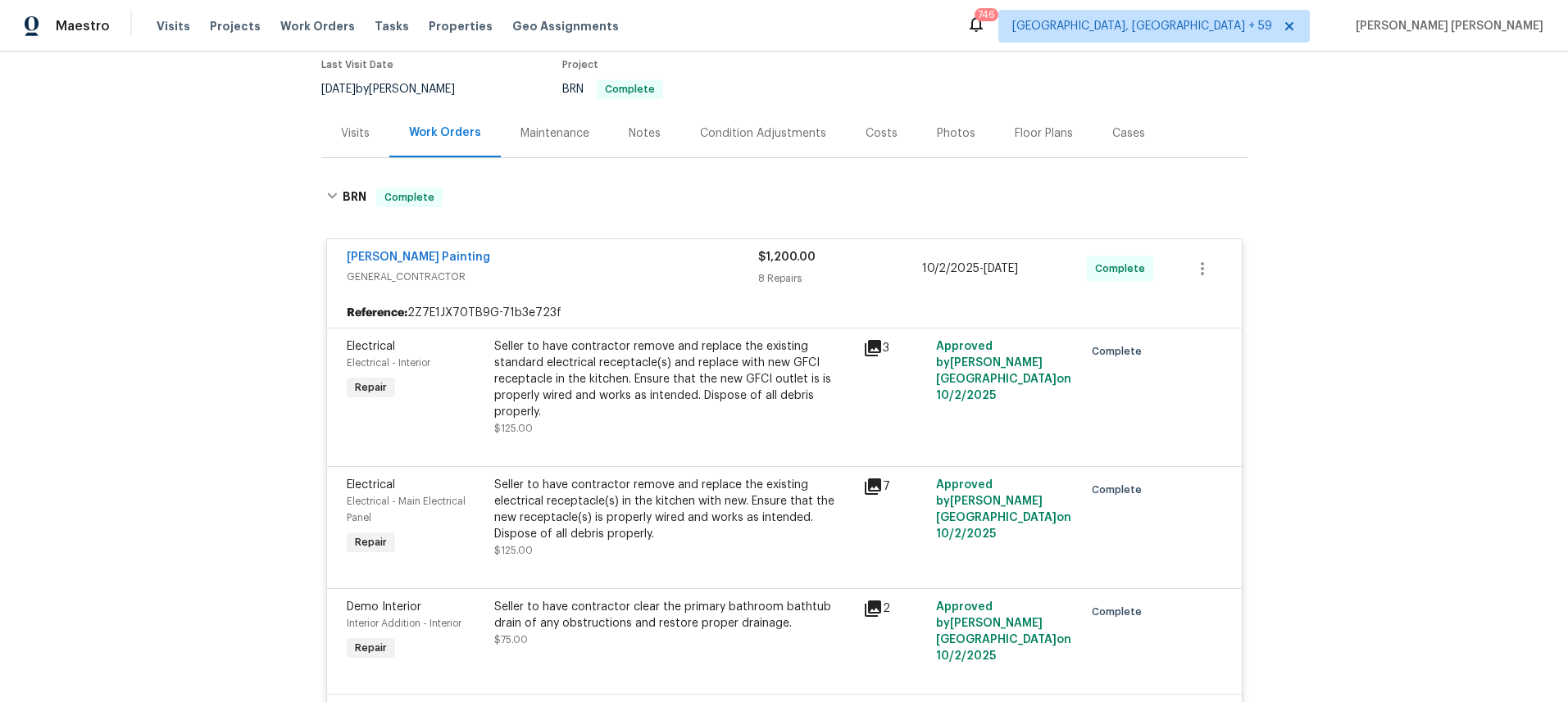
click at [874, 346] on icon at bounding box center [873, 348] width 17 height 17
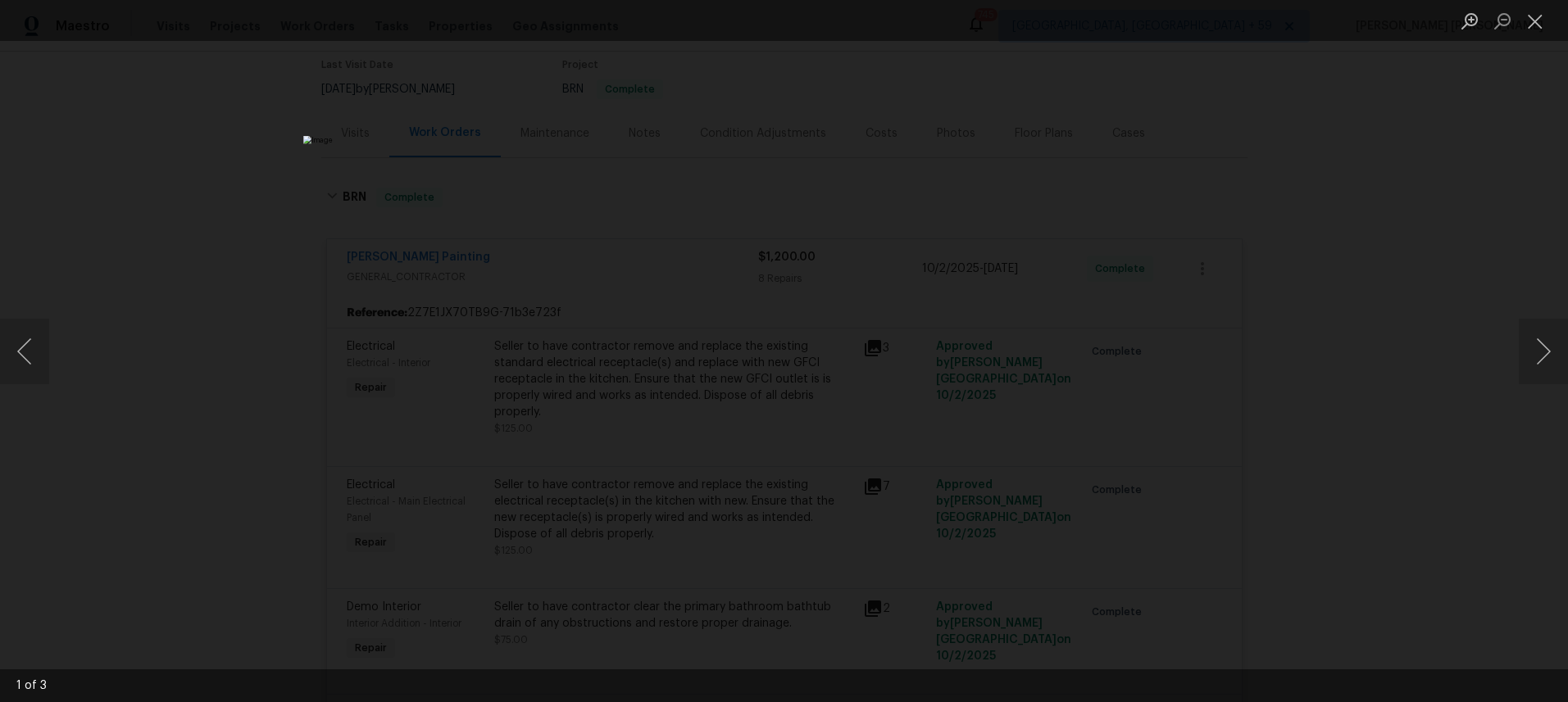
click at [1434, 404] on div "Lightbox" at bounding box center [784, 351] width 1568 height 702
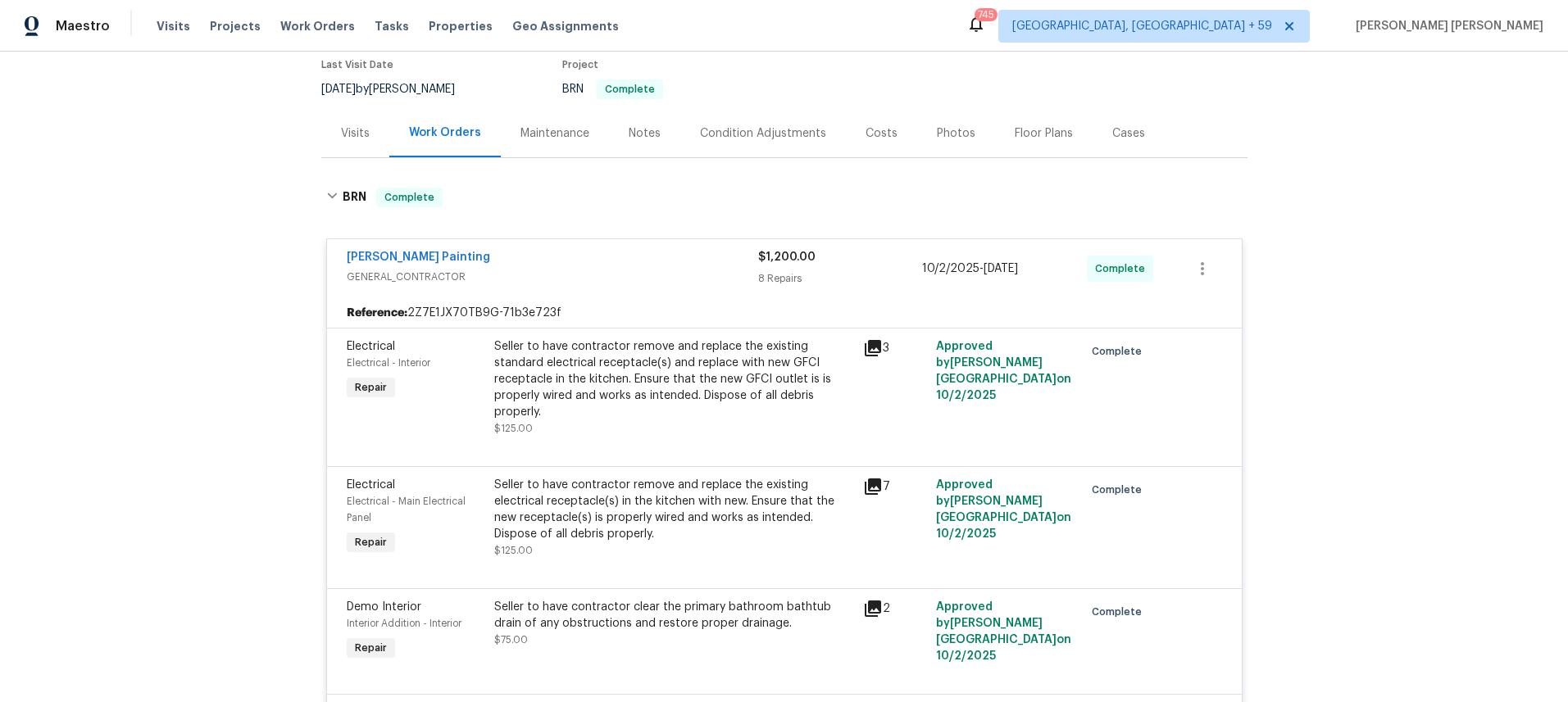
click at [1434, 404] on div "Lightbox" at bounding box center [784, 351] width 1568 height 702
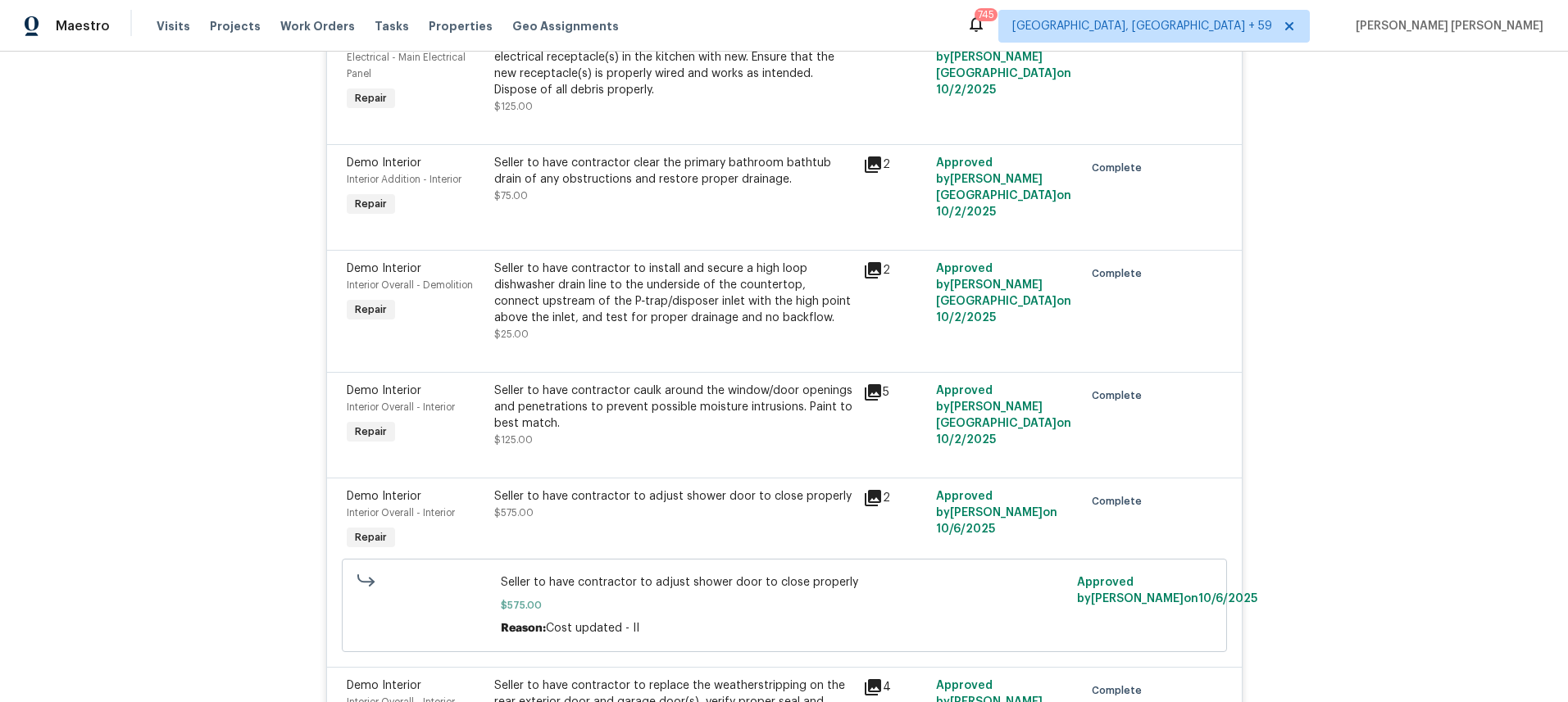
scroll to position [585, 0]
click at [874, 381] on icon at bounding box center [872, 390] width 20 height 20
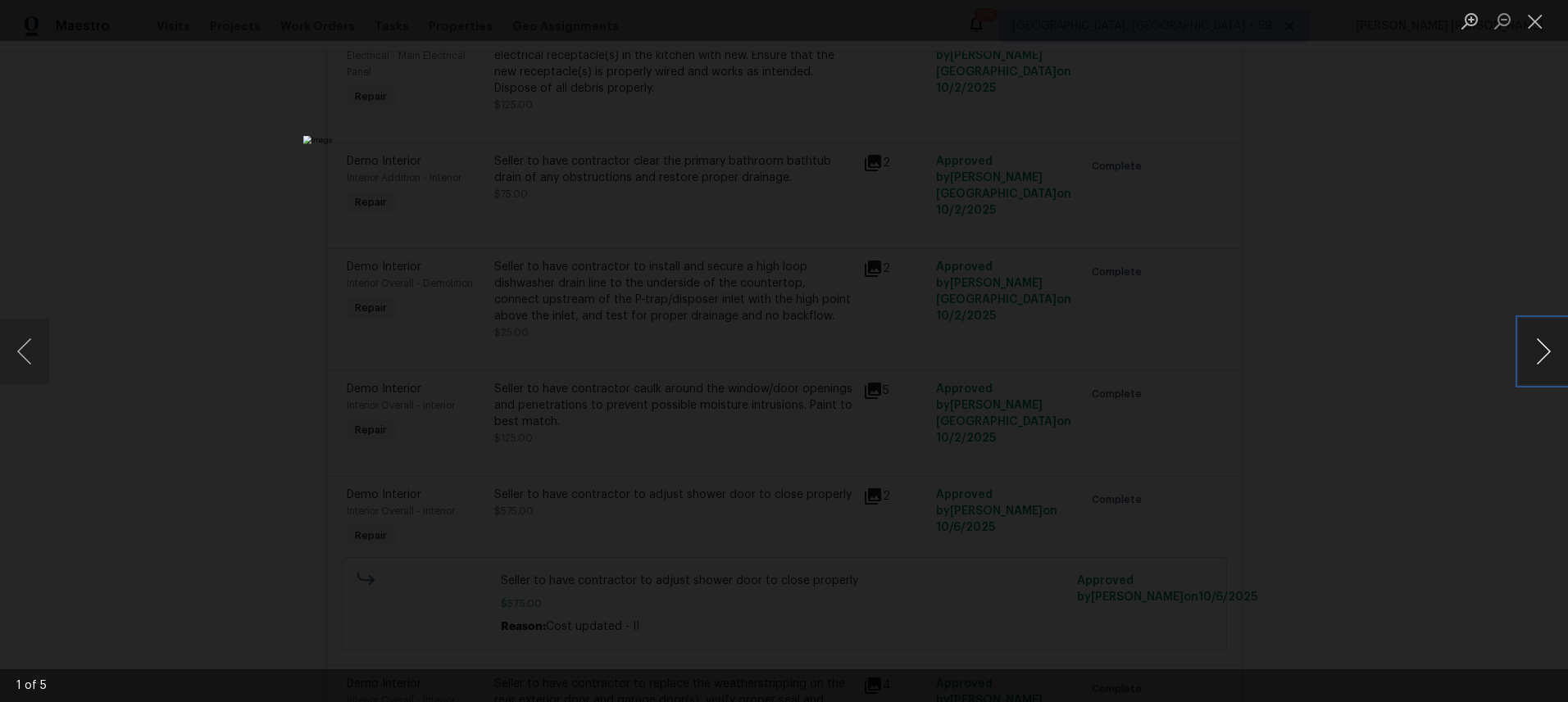
click at [1522, 361] on button "Next image" at bounding box center [1543, 351] width 49 height 65
click at [1522, 363] on button "Next image" at bounding box center [1543, 351] width 49 height 65
click at [1345, 502] on div "Lightbox" at bounding box center [784, 351] width 1568 height 702
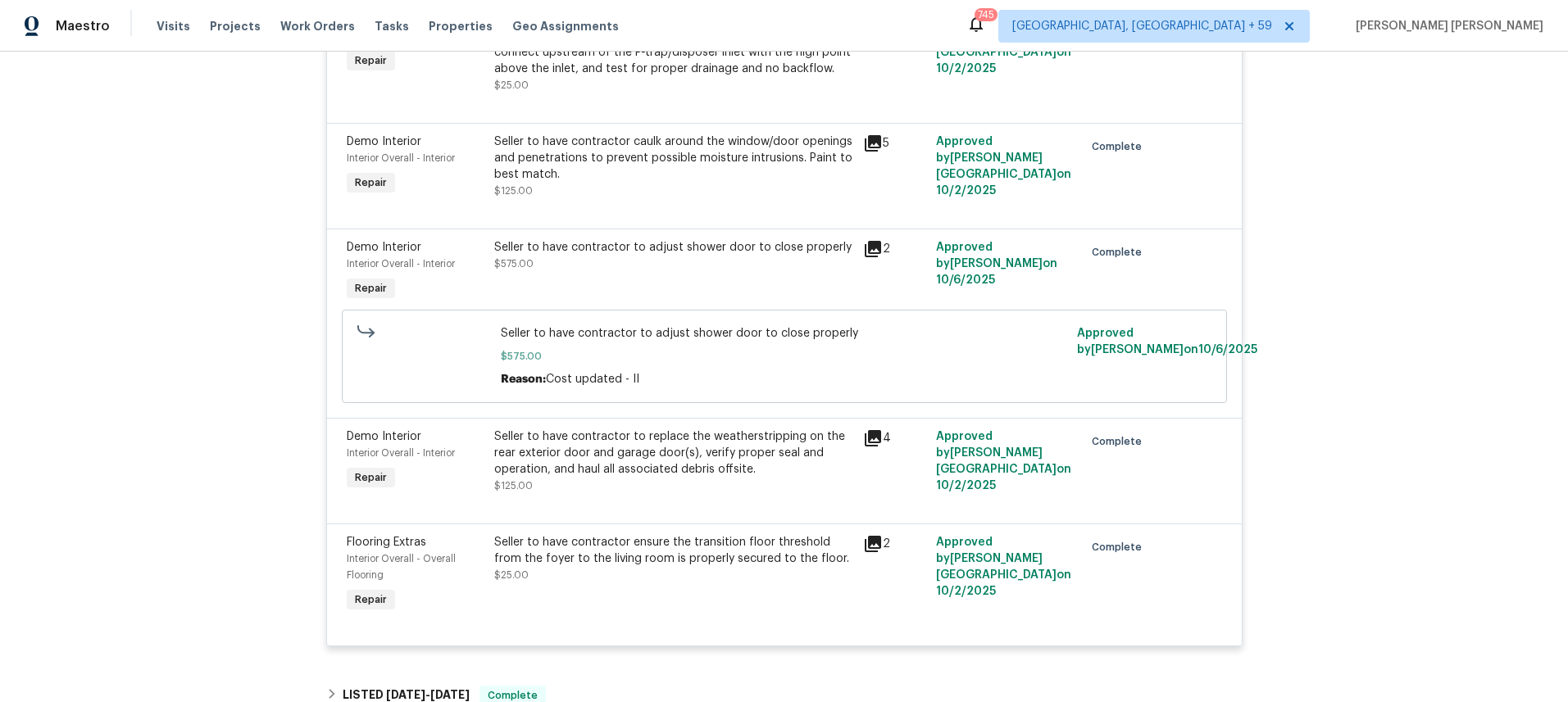
scroll to position [831, 0]
click at [864, 536] on icon at bounding box center [872, 546] width 20 height 20
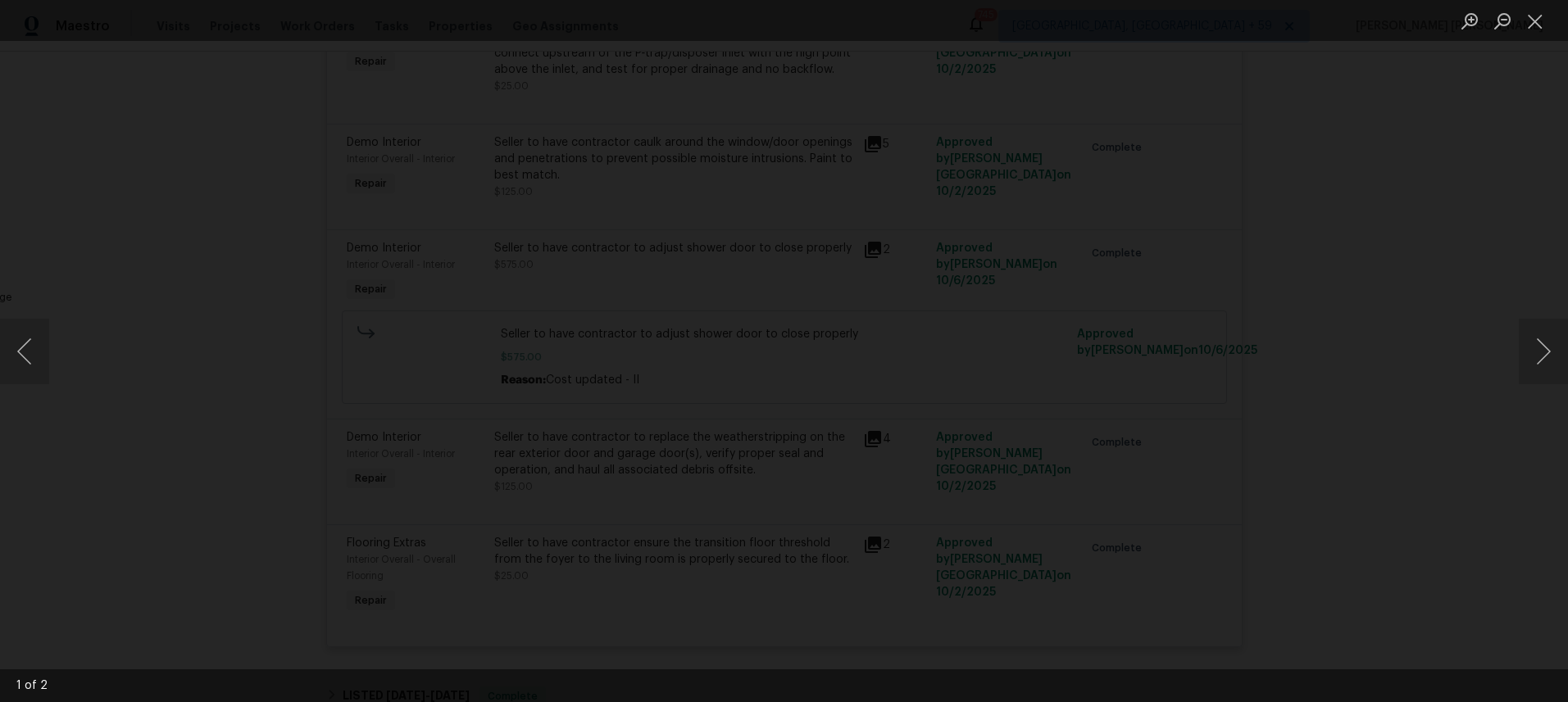
click at [837, 473] on img "Lightbox" at bounding box center [675, 606] width 1412 height 632
click at [1546, 371] on button "Next image" at bounding box center [1543, 351] width 49 height 65
click at [1535, 18] on button "Close lightbox" at bounding box center [1534, 20] width 33 height 29
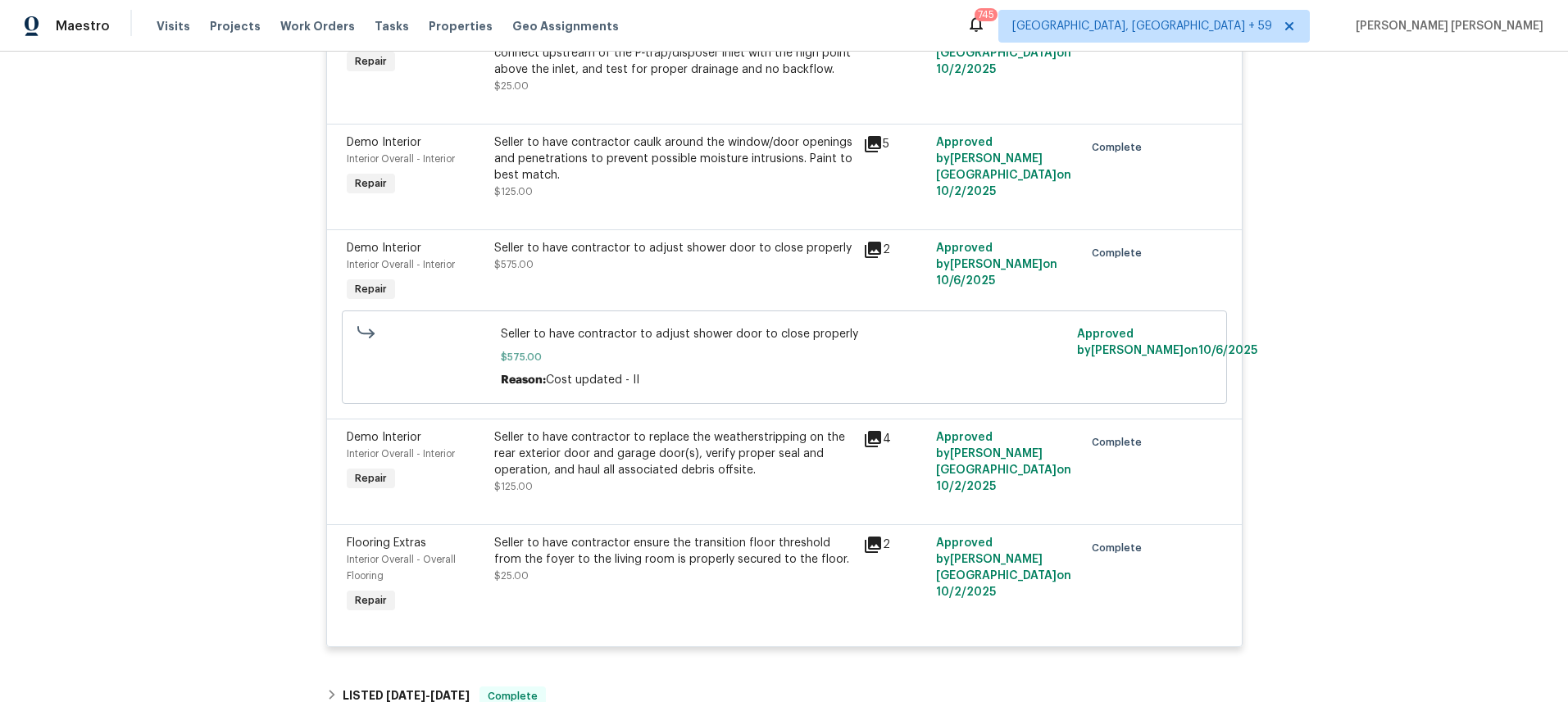
click at [872, 240] on icon at bounding box center [872, 250] width 20 height 20
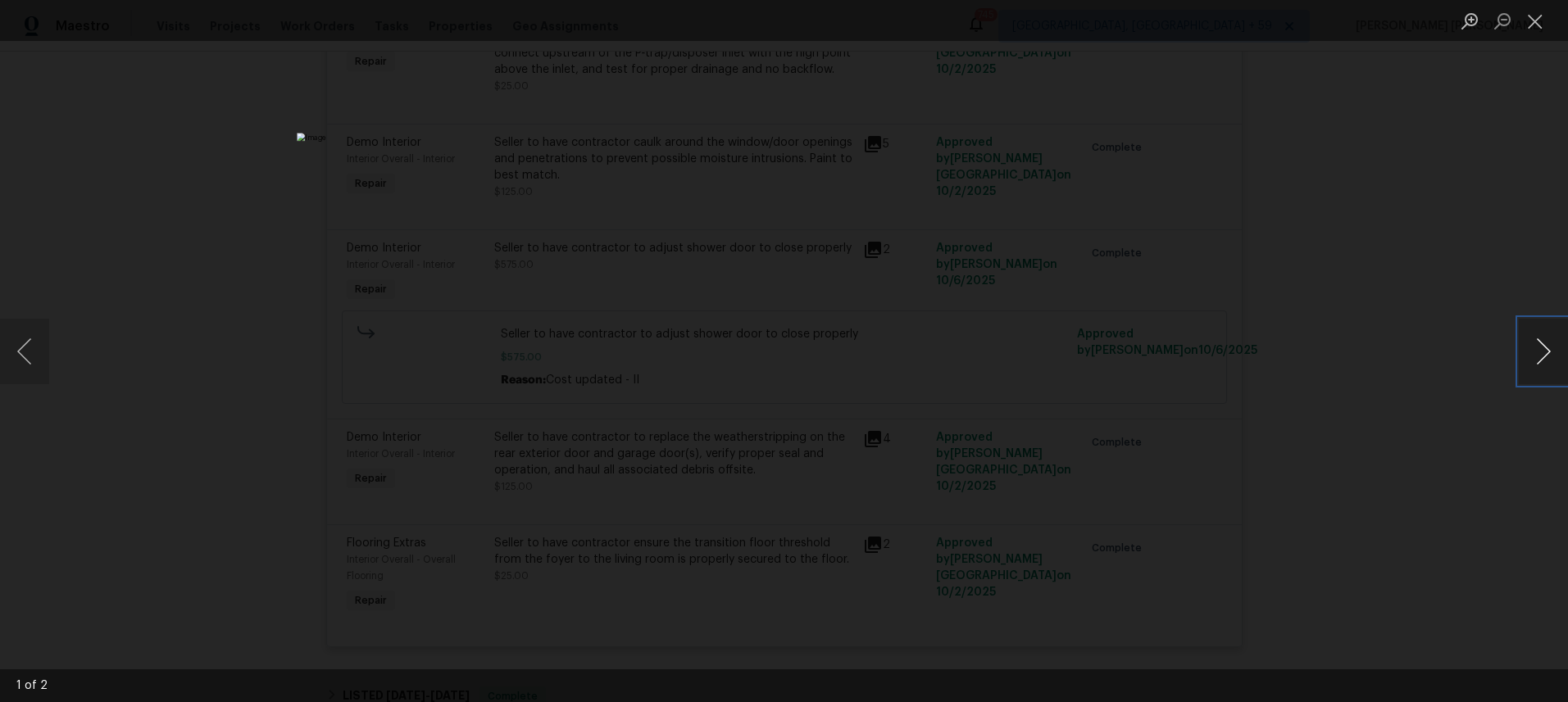
click at [1535, 361] on button "Next image" at bounding box center [1543, 351] width 49 height 65
click at [1532, 365] on button "Next image" at bounding box center [1543, 351] width 49 height 65
click at [1456, 396] on div "Lightbox" at bounding box center [784, 351] width 1568 height 702
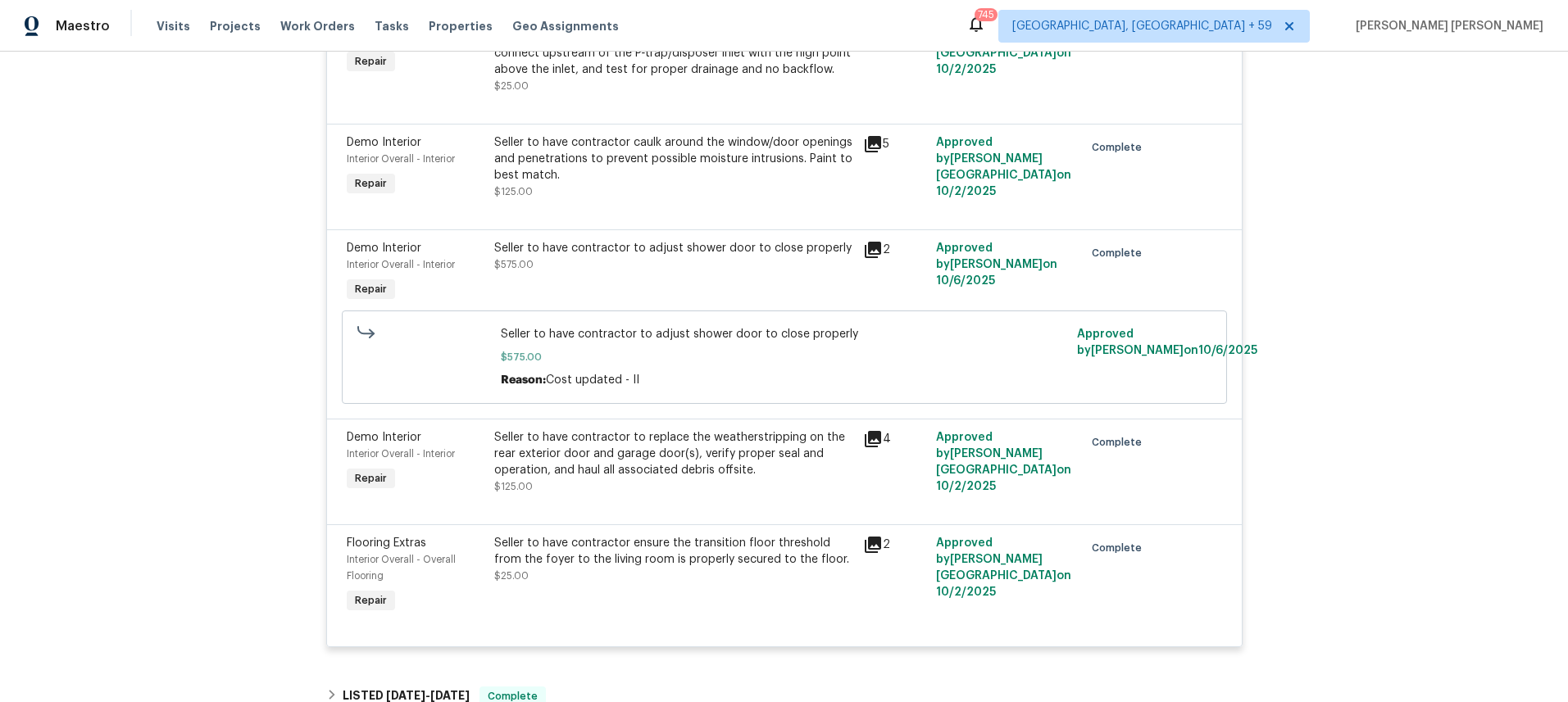
click at [634, 266] on div "Seller to have contractor to adjust shower door to close properly $575.00" at bounding box center [673, 273] width 369 height 75
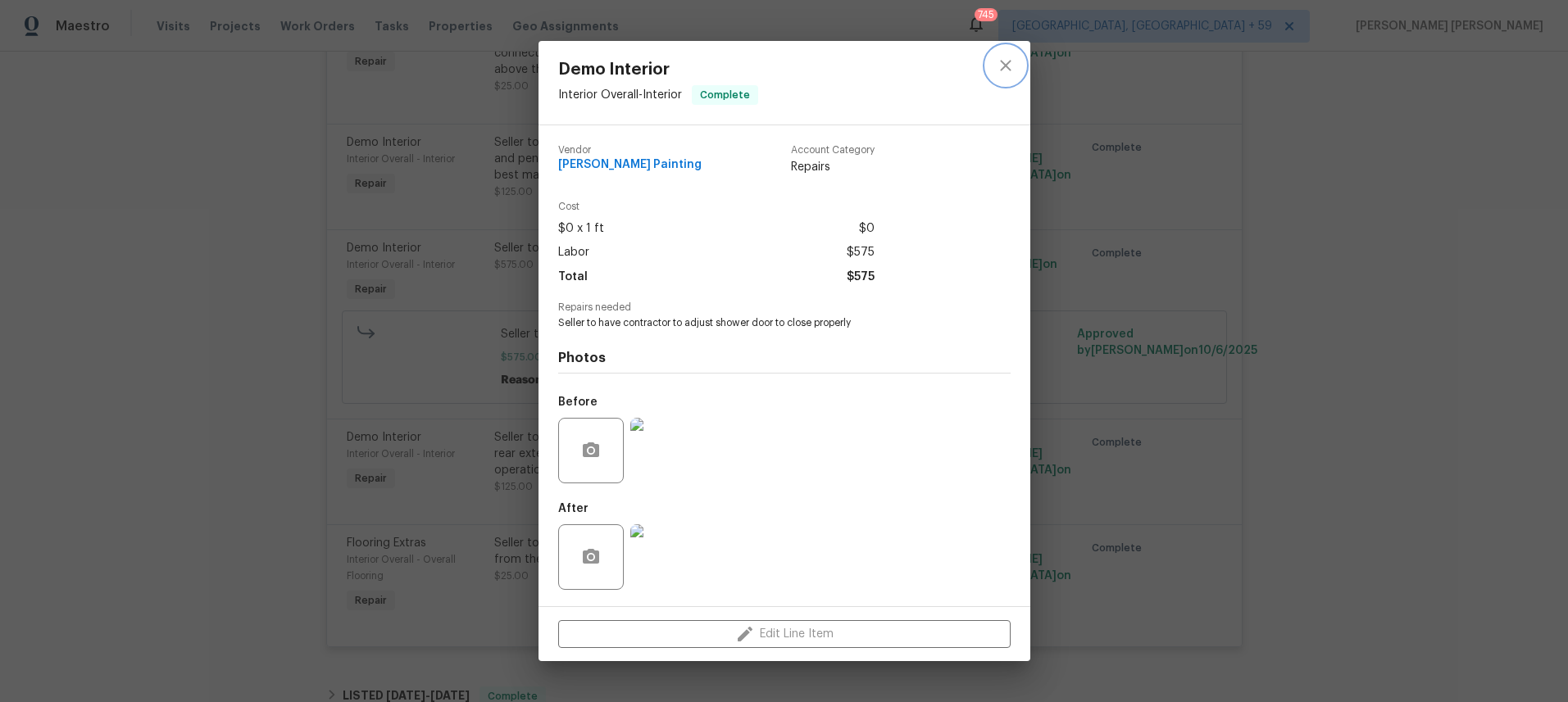
click at [1006, 62] on icon "close" at bounding box center [1005, 64] width 10 height 10
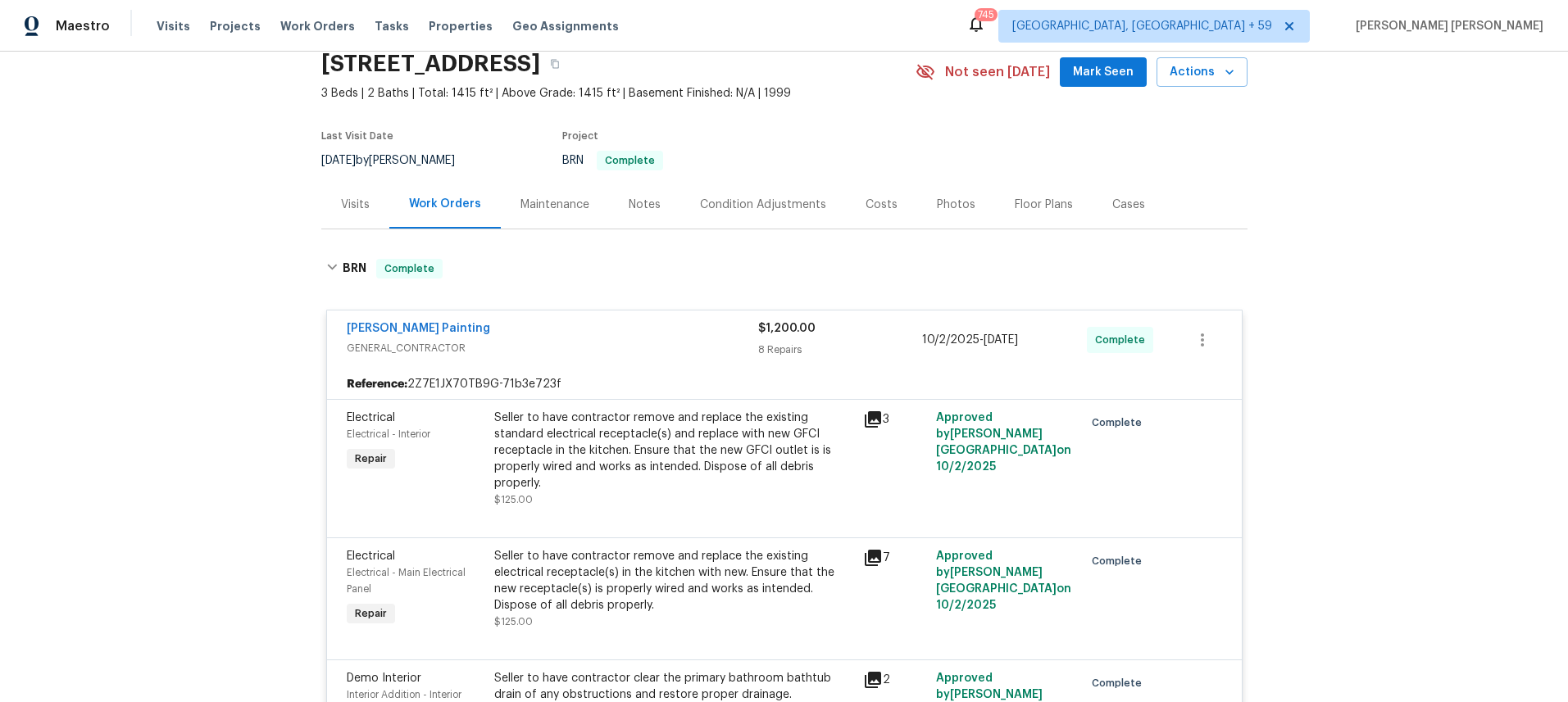
scroll to position [62, 0]
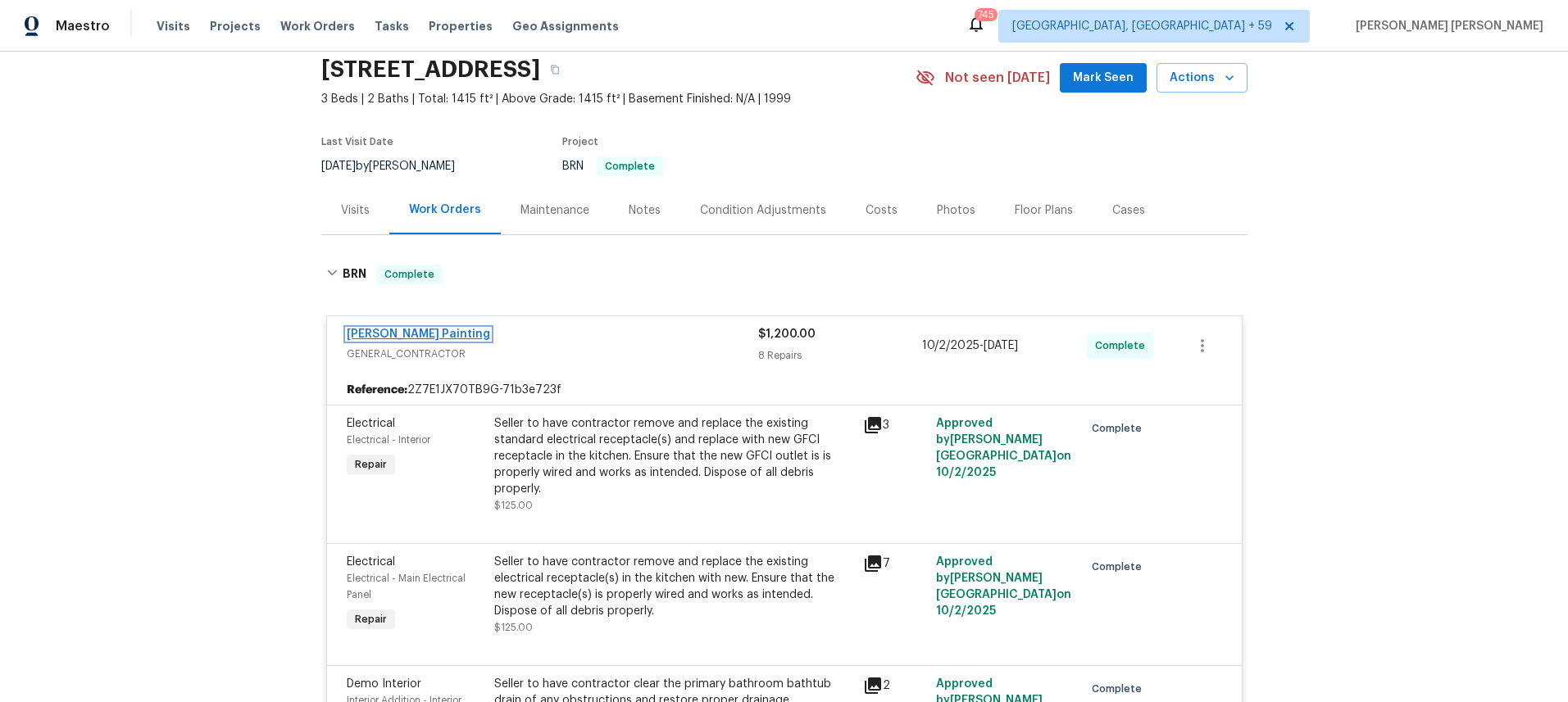
click at [389, 336] on link "Perez Painting" at bounding box center [418, 334] width 143 height 11
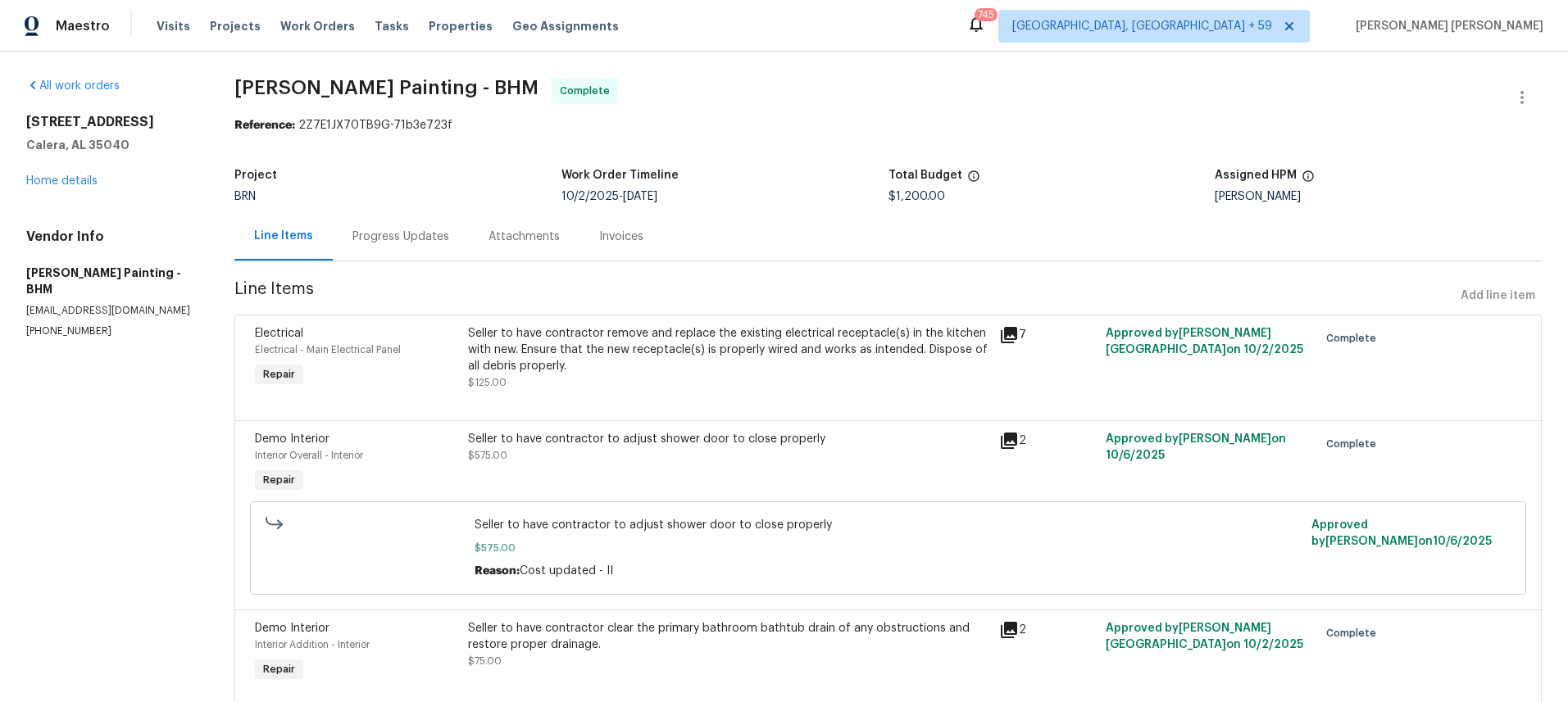
click at [448, 243] on div "Progress Updates" at bounding box center [400, 237] width 97 height 17
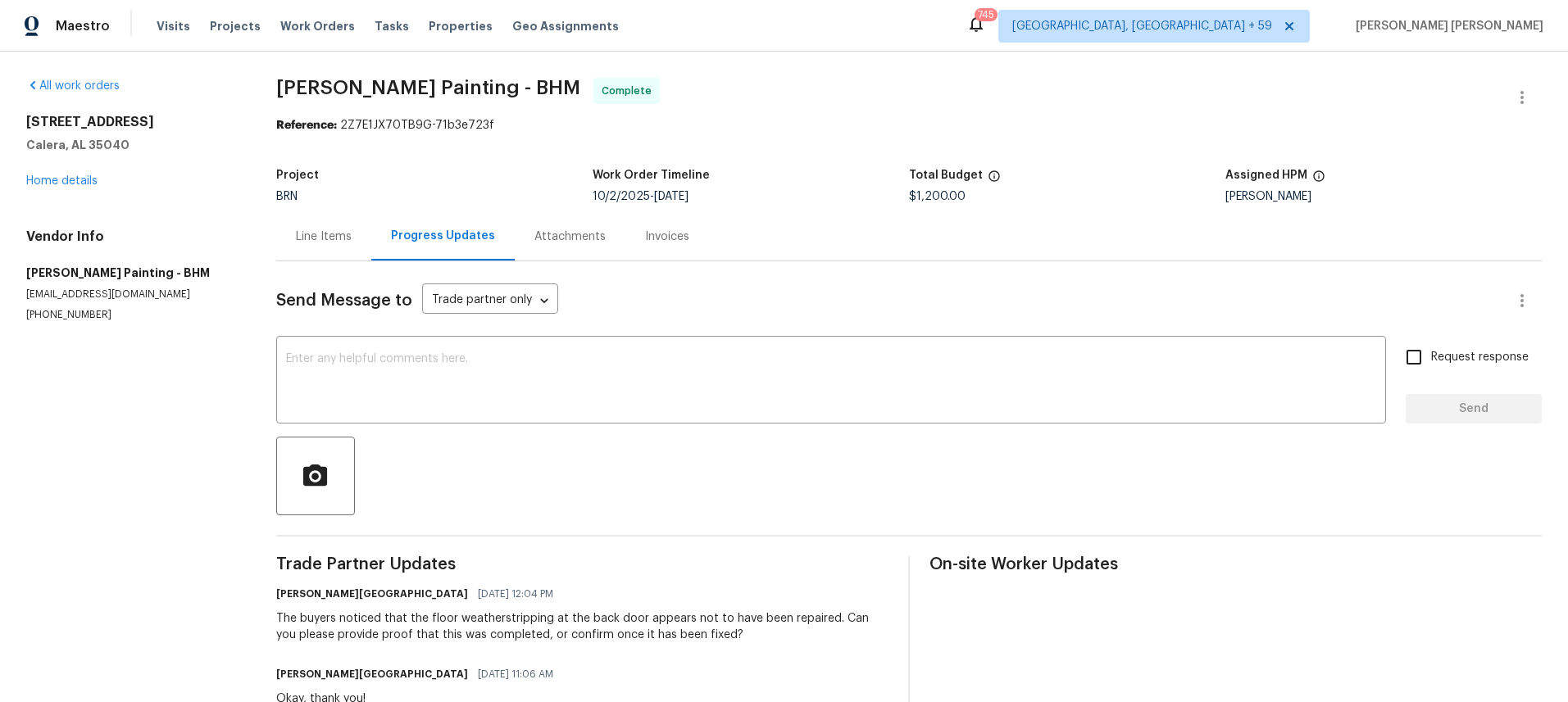
click at [318, 241] on div "Line Items" at bounding box center [324, 237] width 56 height 17
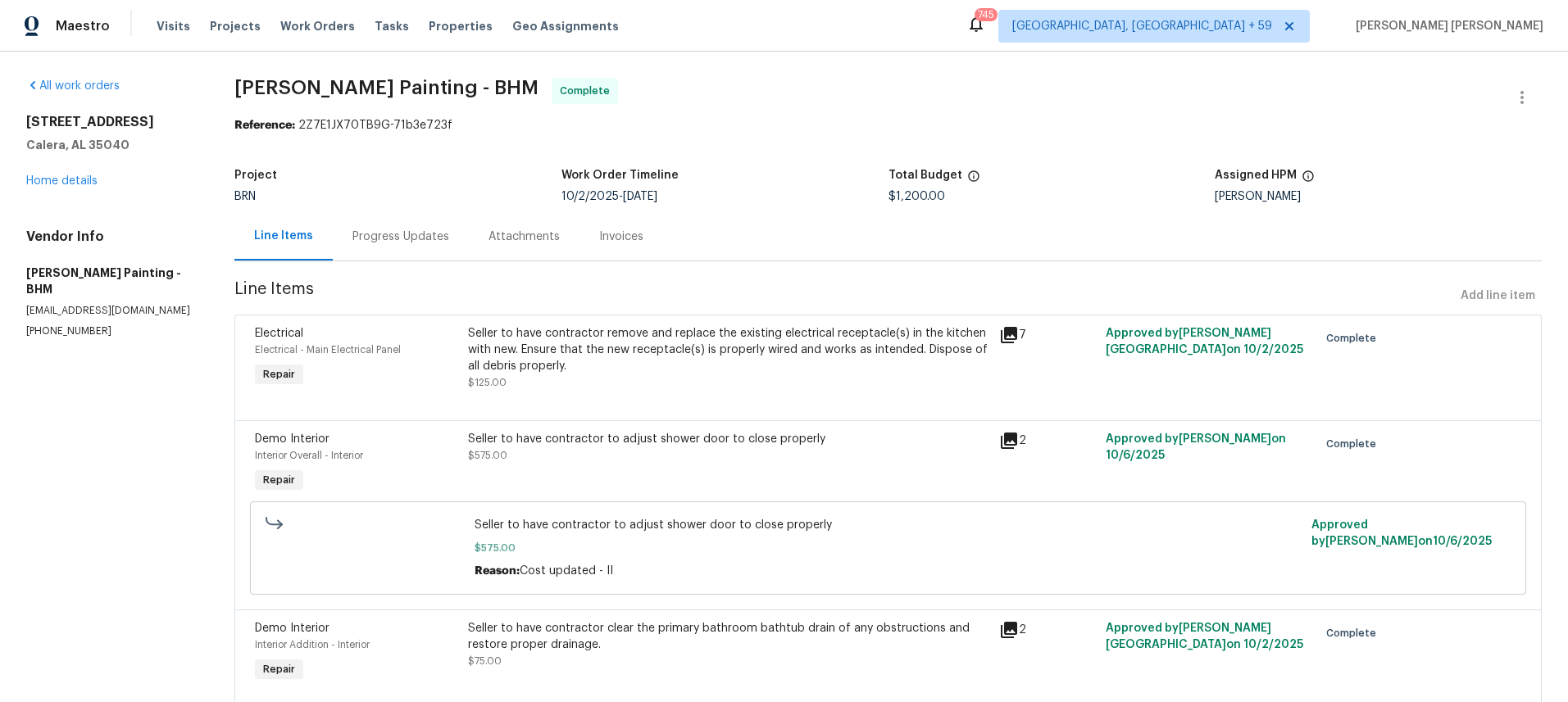
drag, startPoint x: 1021, startPoint y: 336, endPoint x: 1010, endPoint y: 352, distance: 19.4
click at [1017, 336] on icon at bounding box center [1009, 335] width 17 height 17
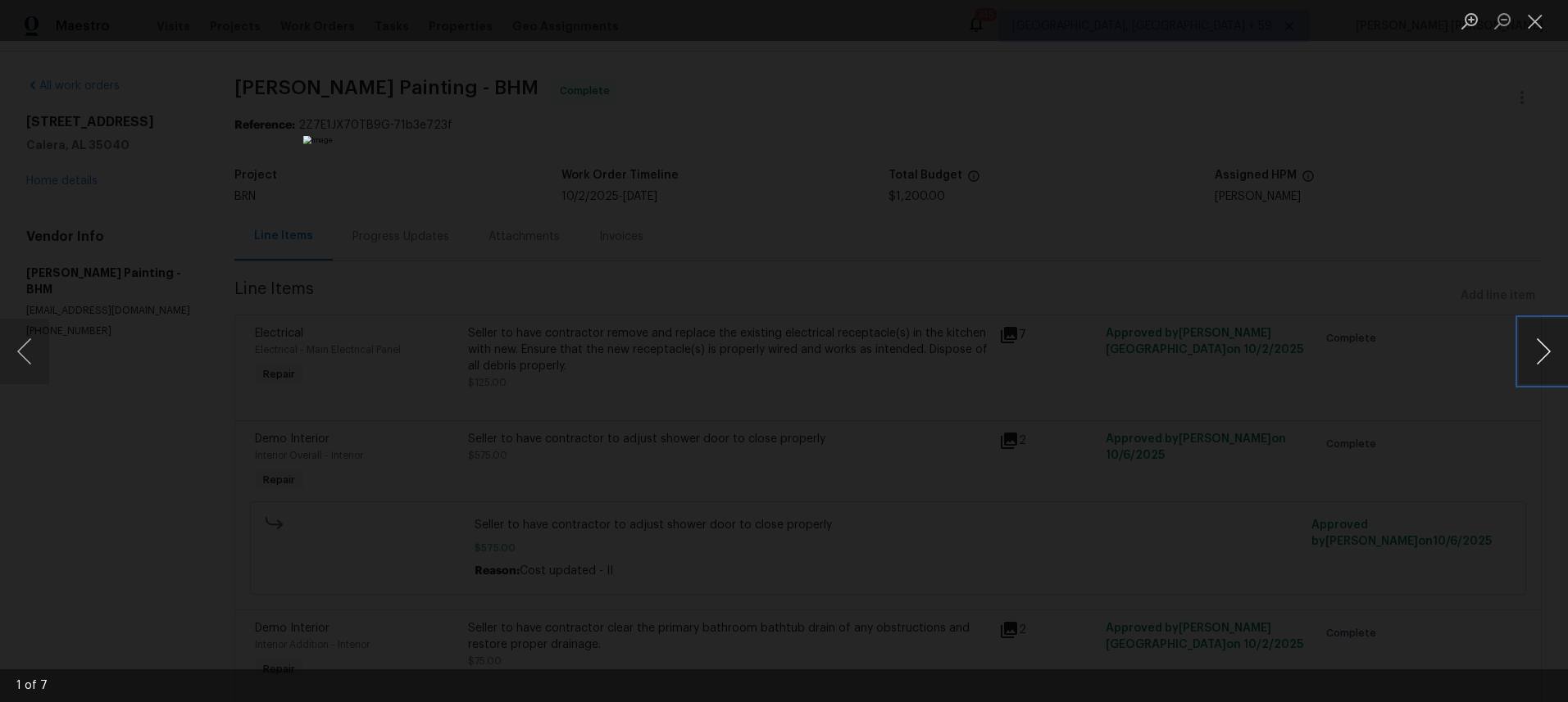
click at [1539, 356] on button "Next image" at bounding box center [1543, 351] width 49 height 65
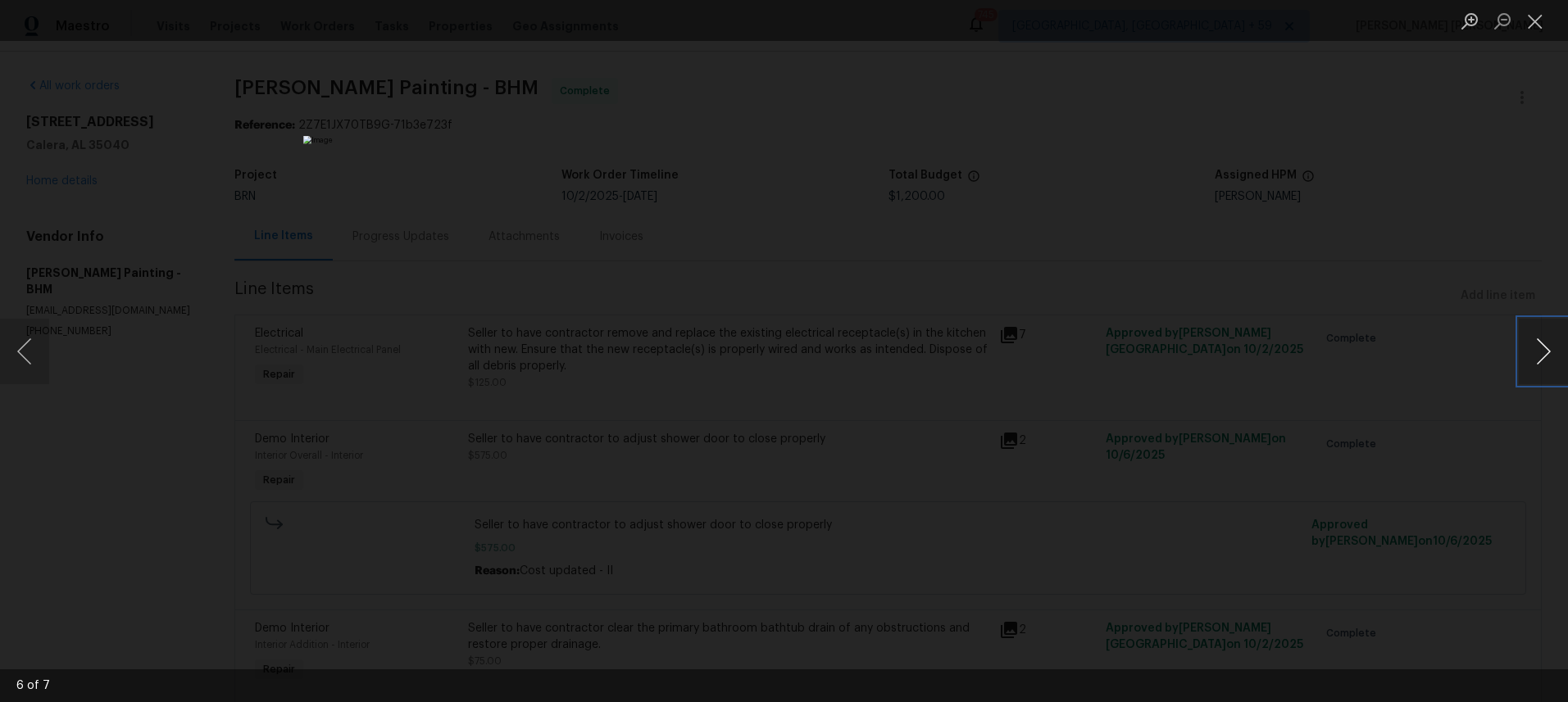
click at [1539, 356] on button "Next image" at bounding box center [1543, 351] width 49 height 65
click at [1461, 494] on div "Lightbox" at bounding box center [784, 351] width 1568 height 702
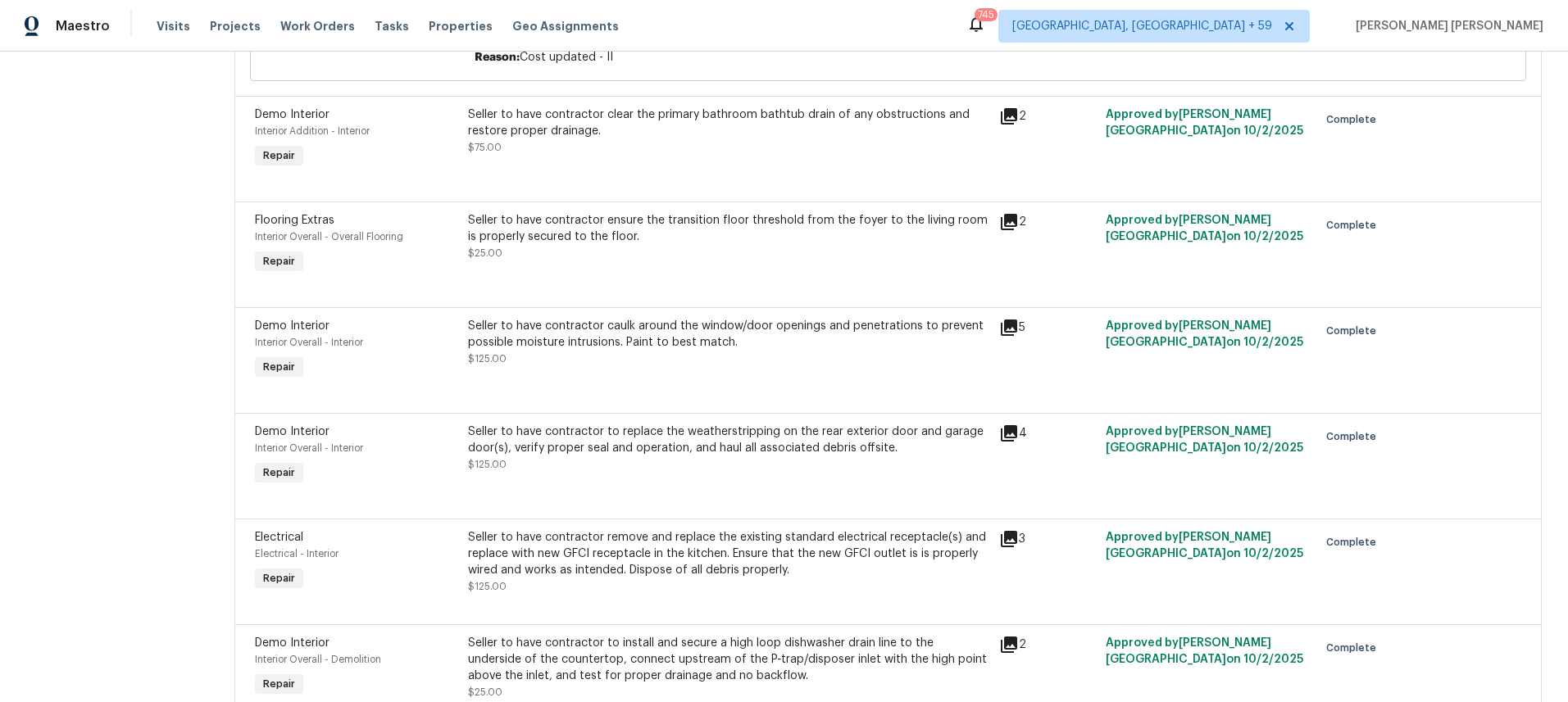
scroll to position [590, 0]
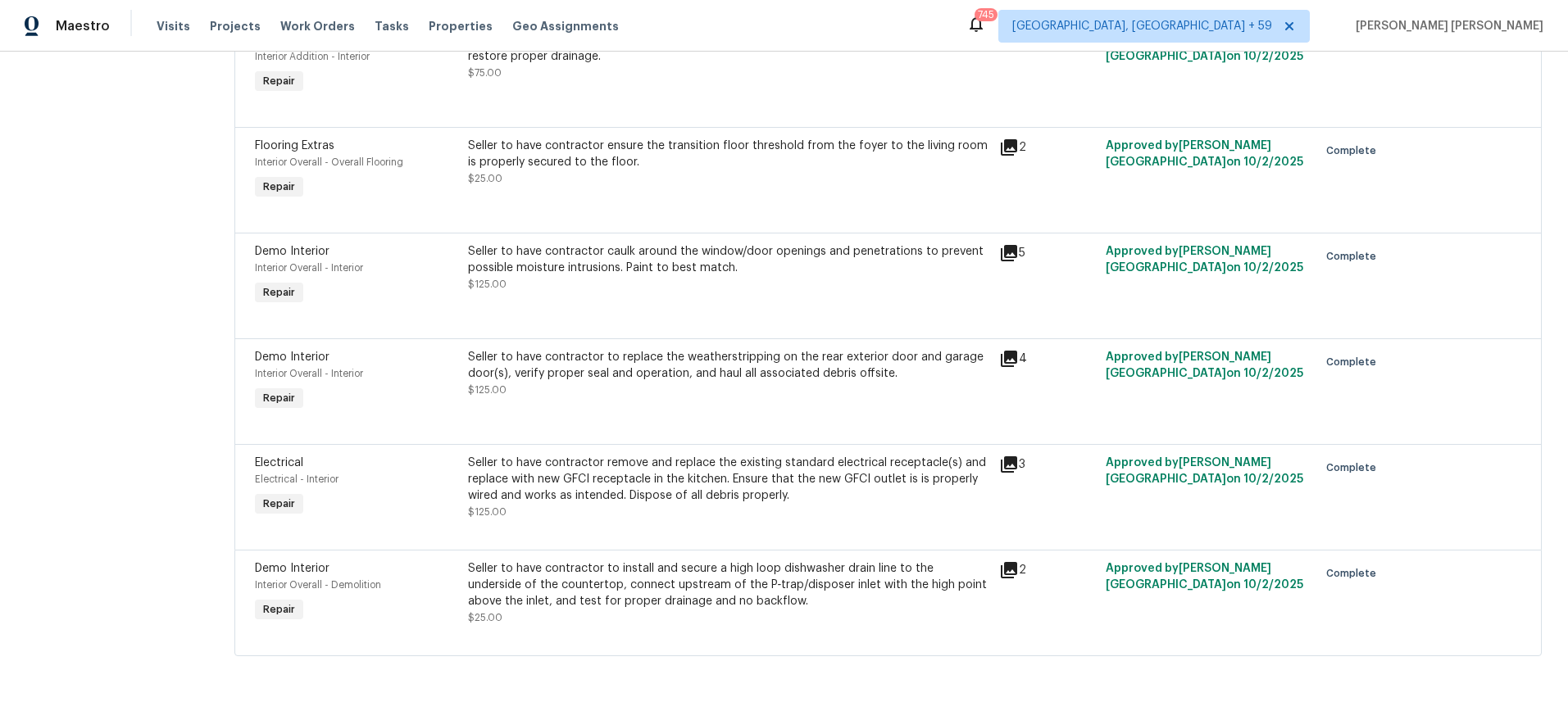
click at [1017, 466] on icon at bounding box center [1009, 465] width 17 height 17
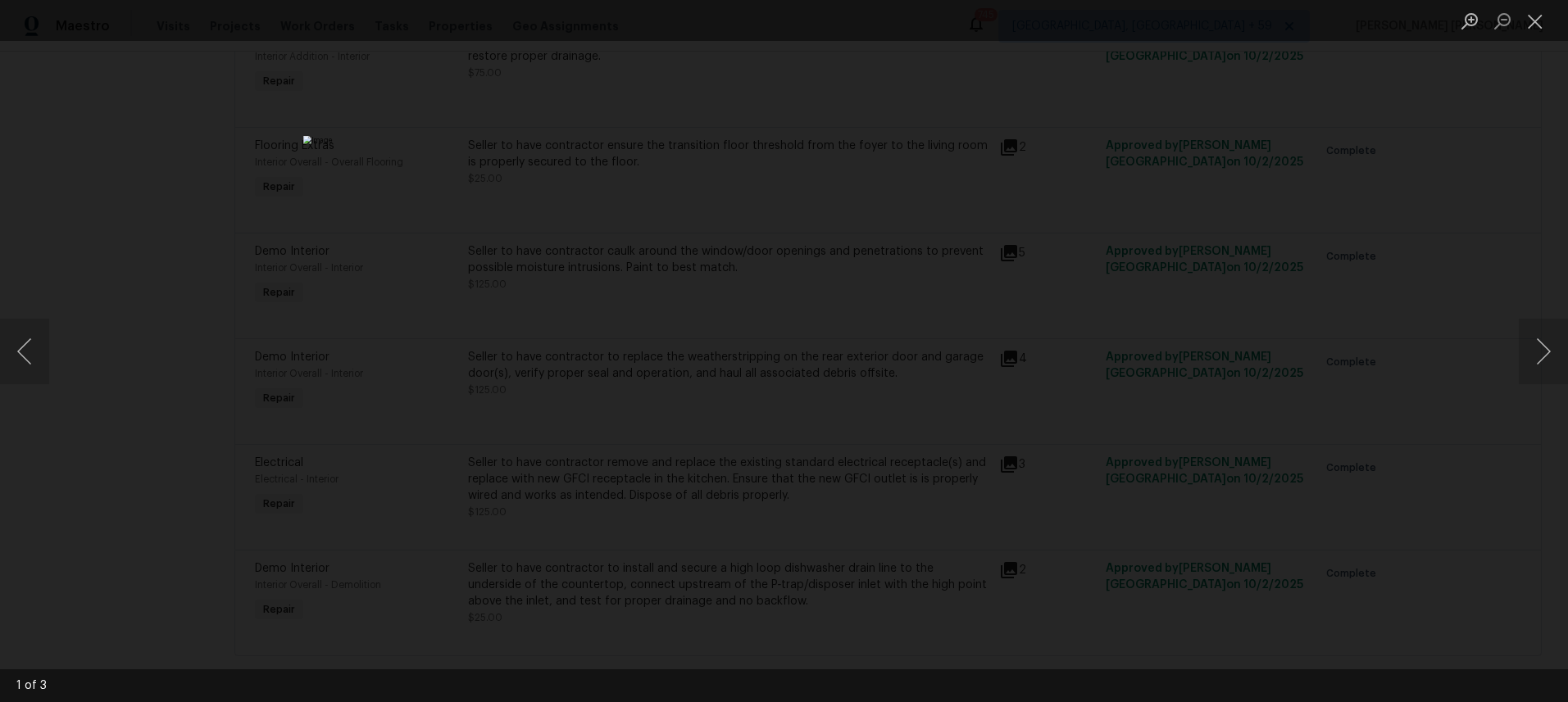
click at [1217, 414] on div "Lightbox" at bounding box center [784, 351] width 1568 height 702
